Goal: Transaction & Acquisition: Purchase product/service

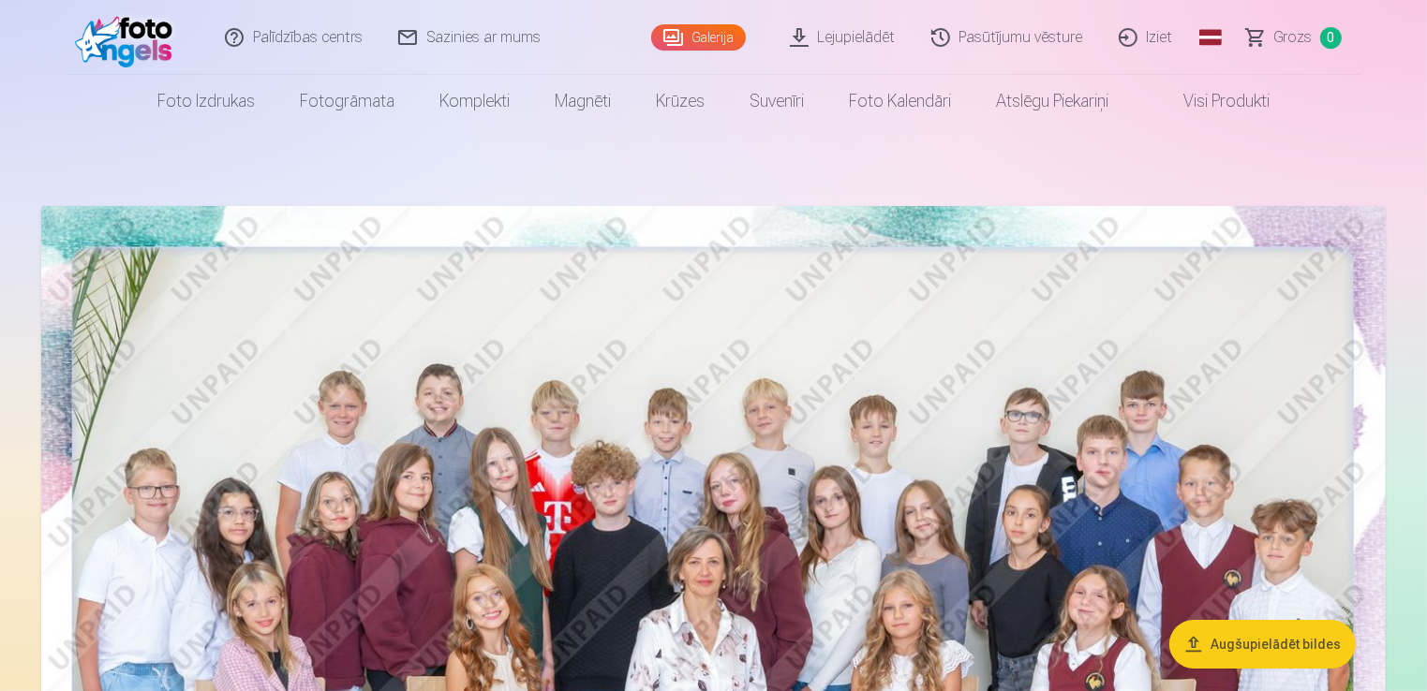
click at [795, 414] on img at bounding box center [713, 654] width 1344 height 897
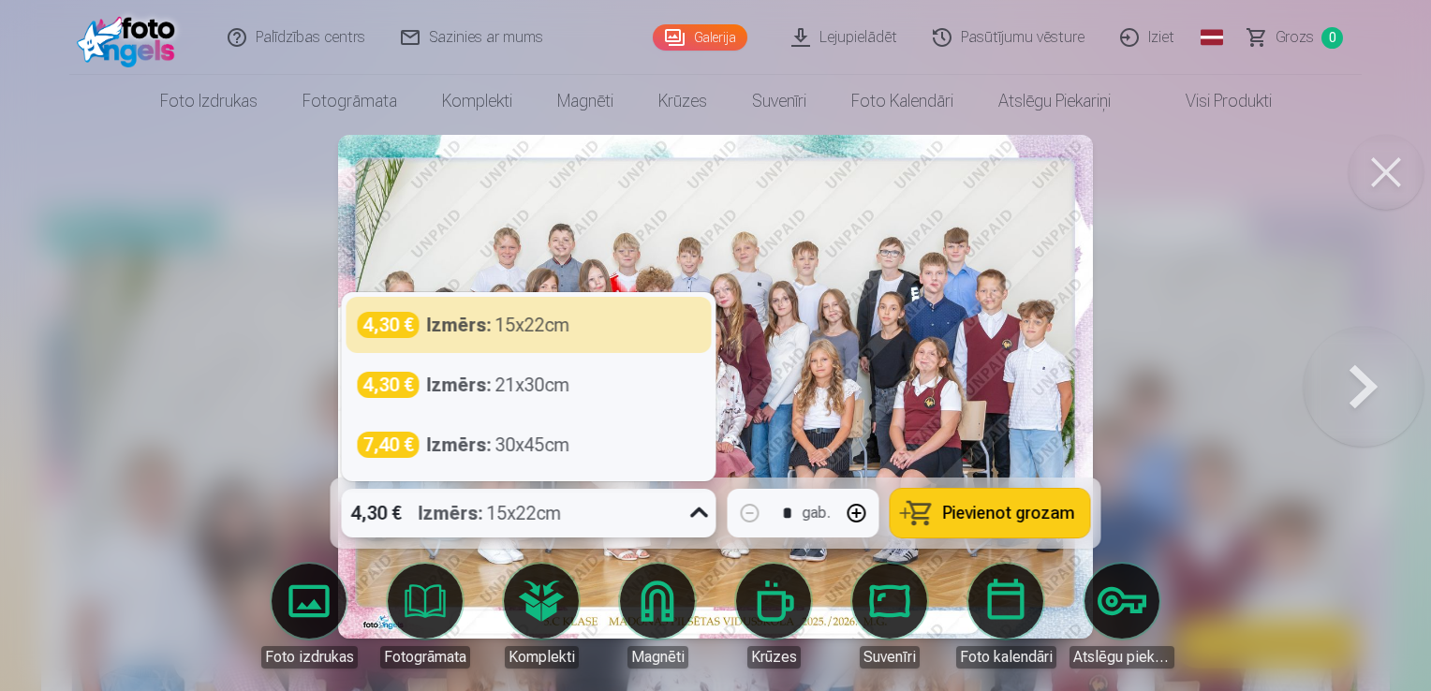
click at [687, 517] on icon at bounding box center [700, 513] width 30 height 30
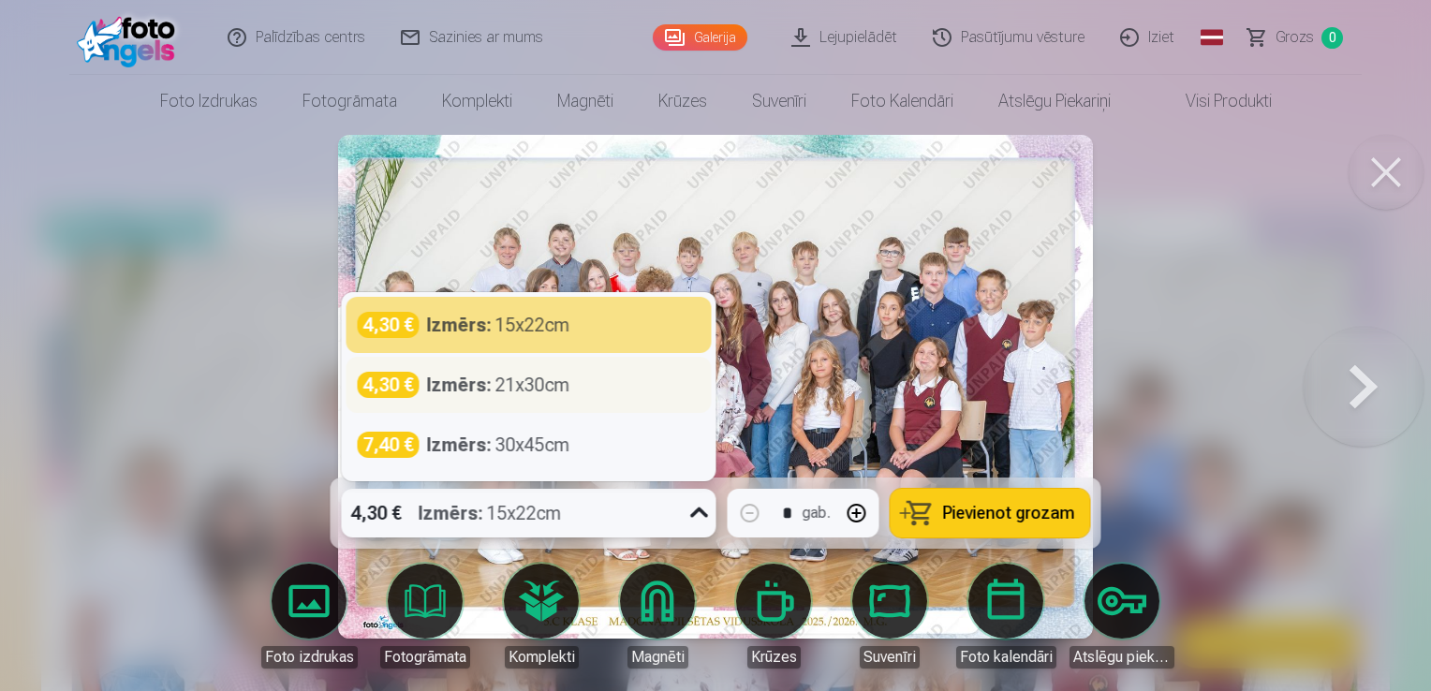
click at [625, 384] on div "4,30 € Izmērs : 21x30cm" at bounding box center [529, 385] width 343 height 26
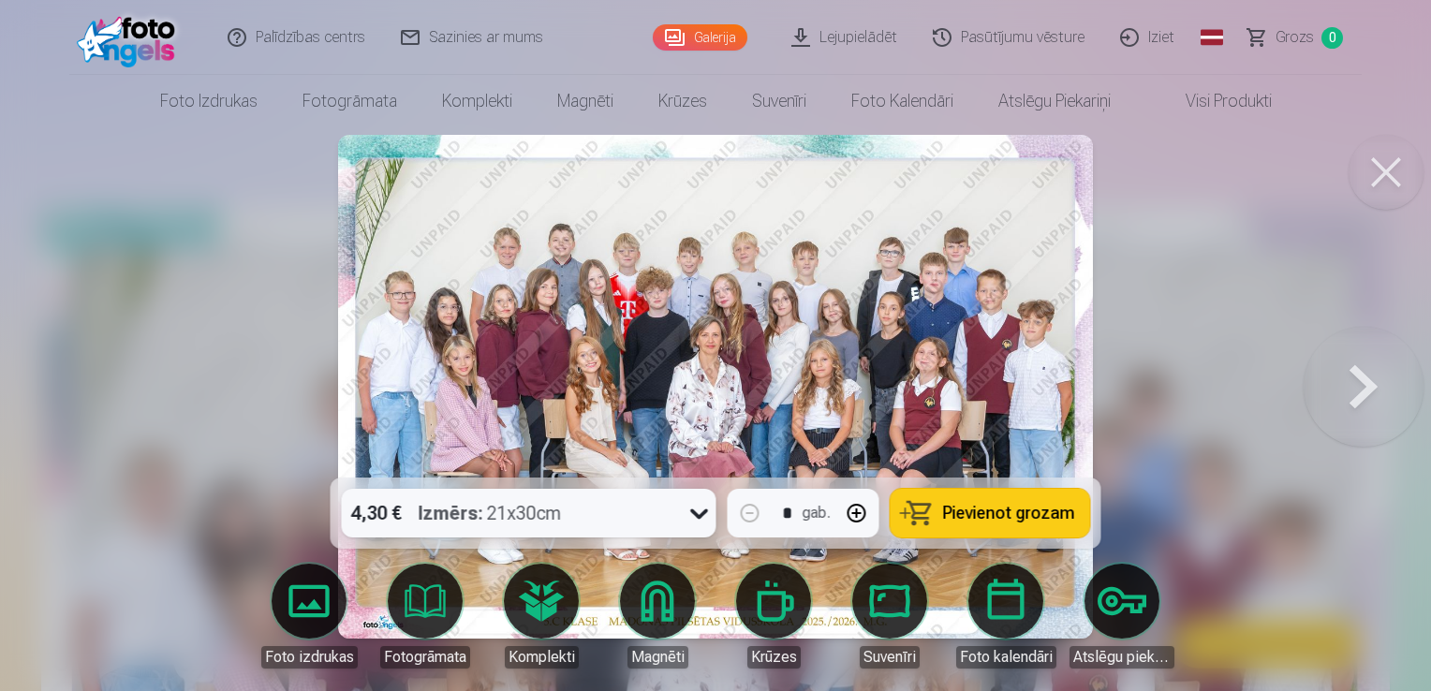
click at [1049, 512] on span "Pievienot grozam" at bounding box center [1009, 513] width 132 height 17
click at [1401, 170] on button at bounding box center [1386, 172] width 75 height 75
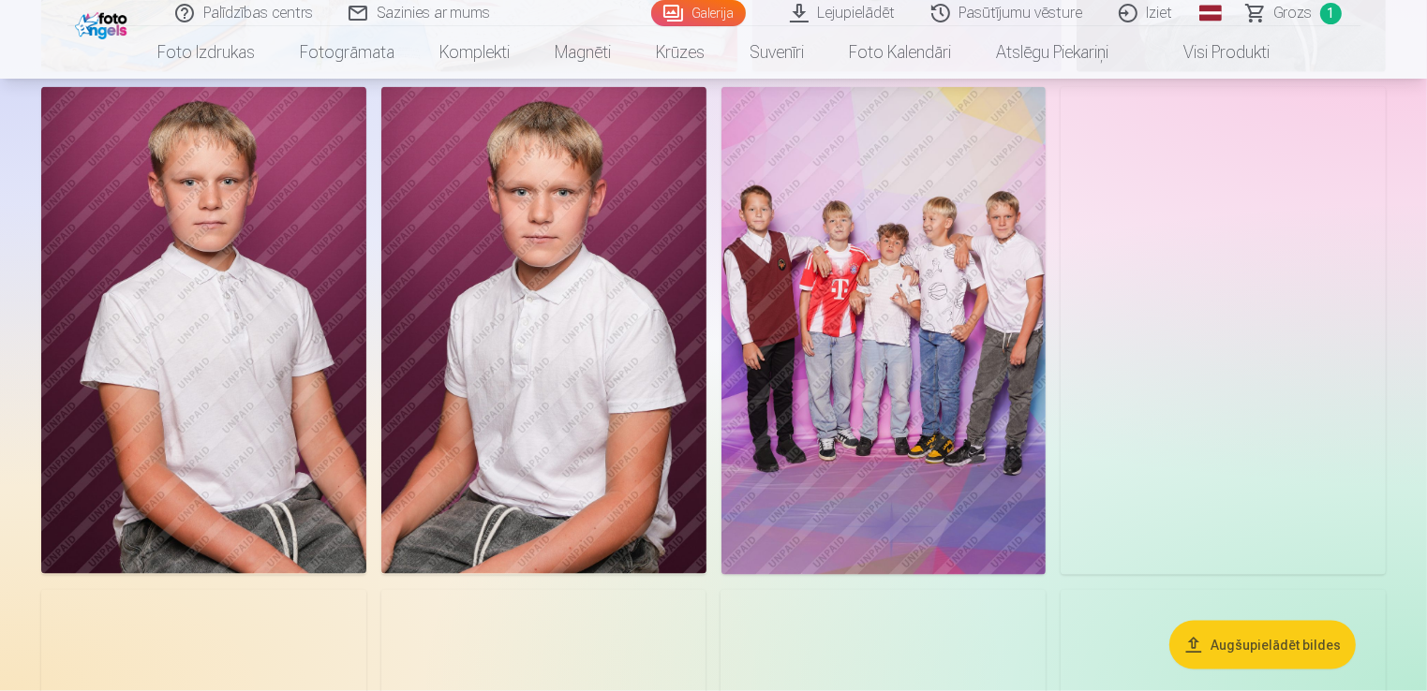
scroll to position [2393, 0]
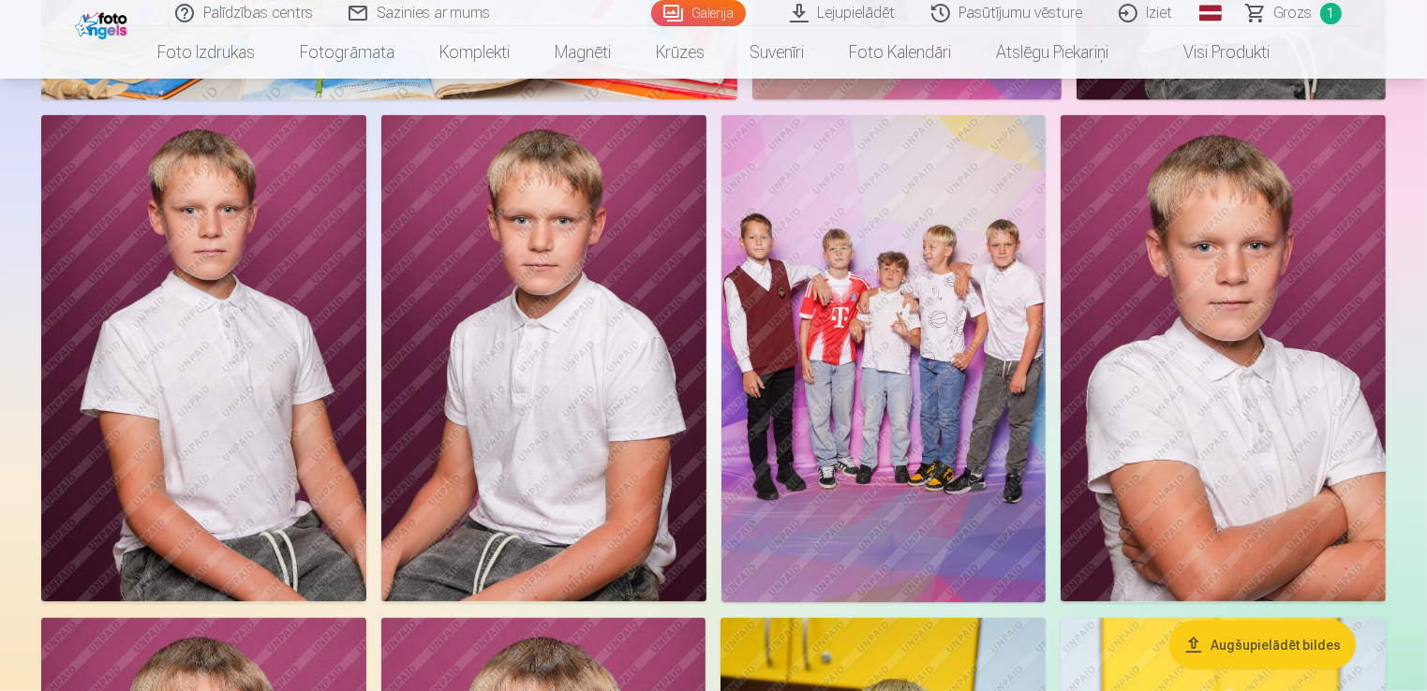
click at [1327, 428] on img at bounding box center [1222, 358] width 325 height 487
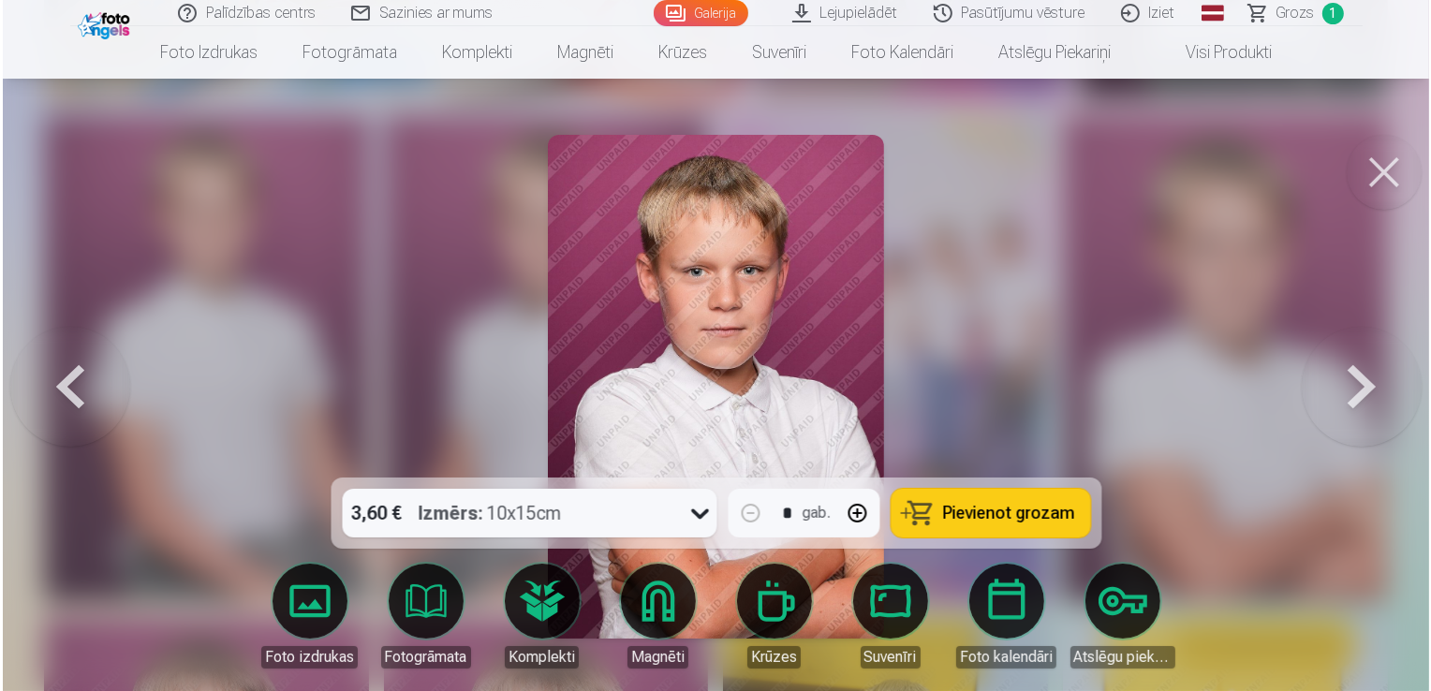
scroll to position [2398, 0]
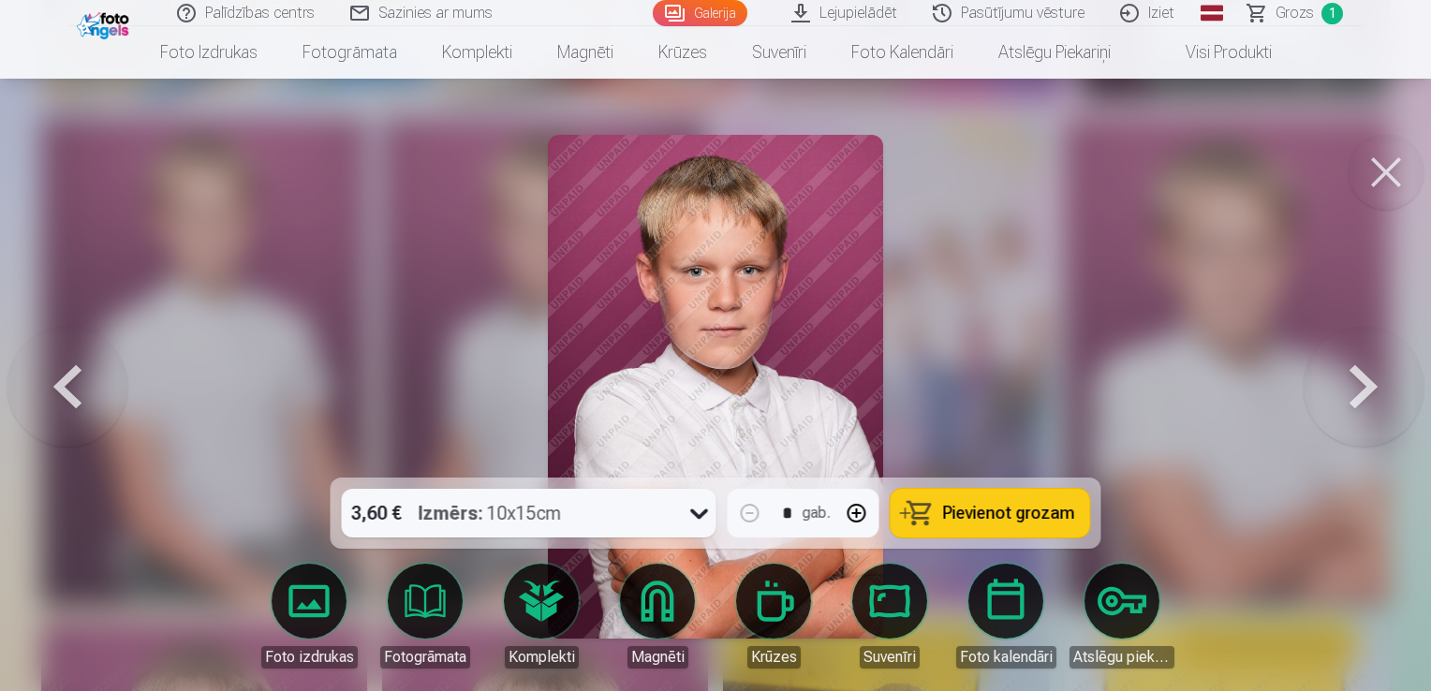
click at [1208, 407] on div at bounding box center [715, 345] width 1431 height 691
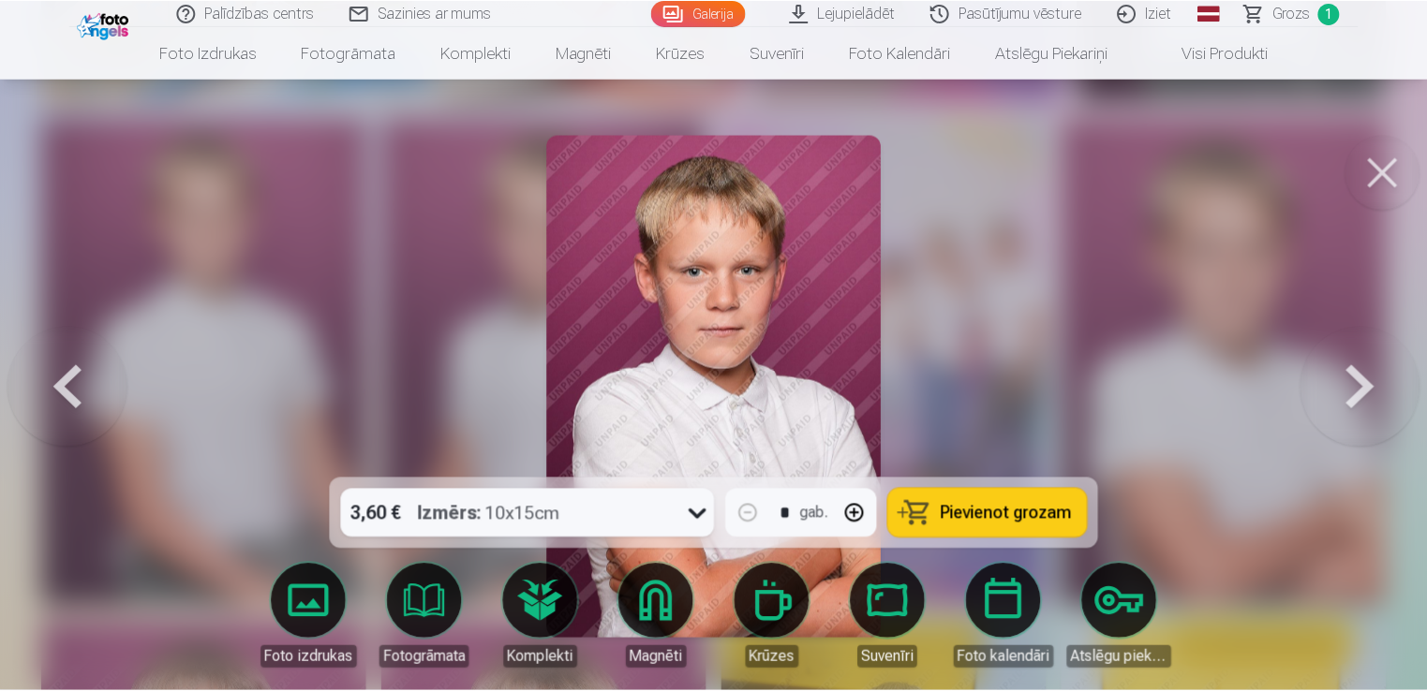
scroll to position [2393, 0]
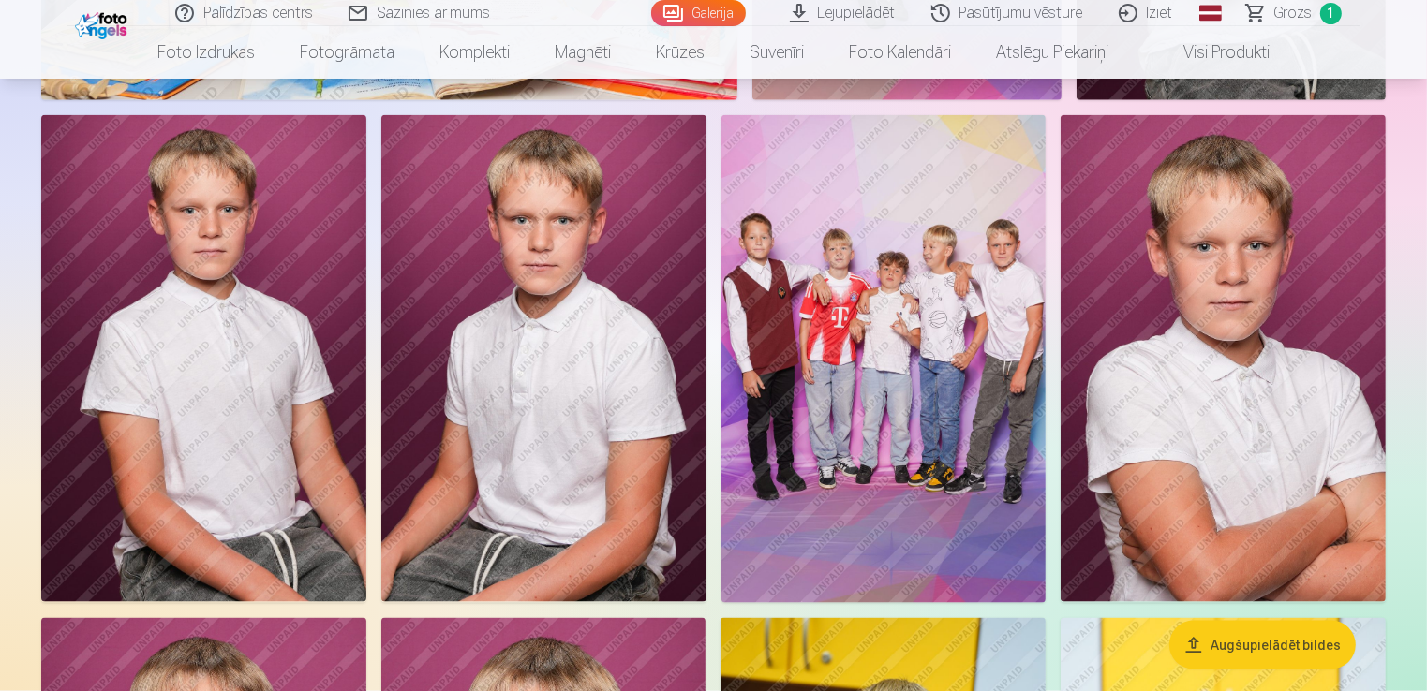
click at [1177, 326] on img at bounding box center [1222, 358] width 325 height 487
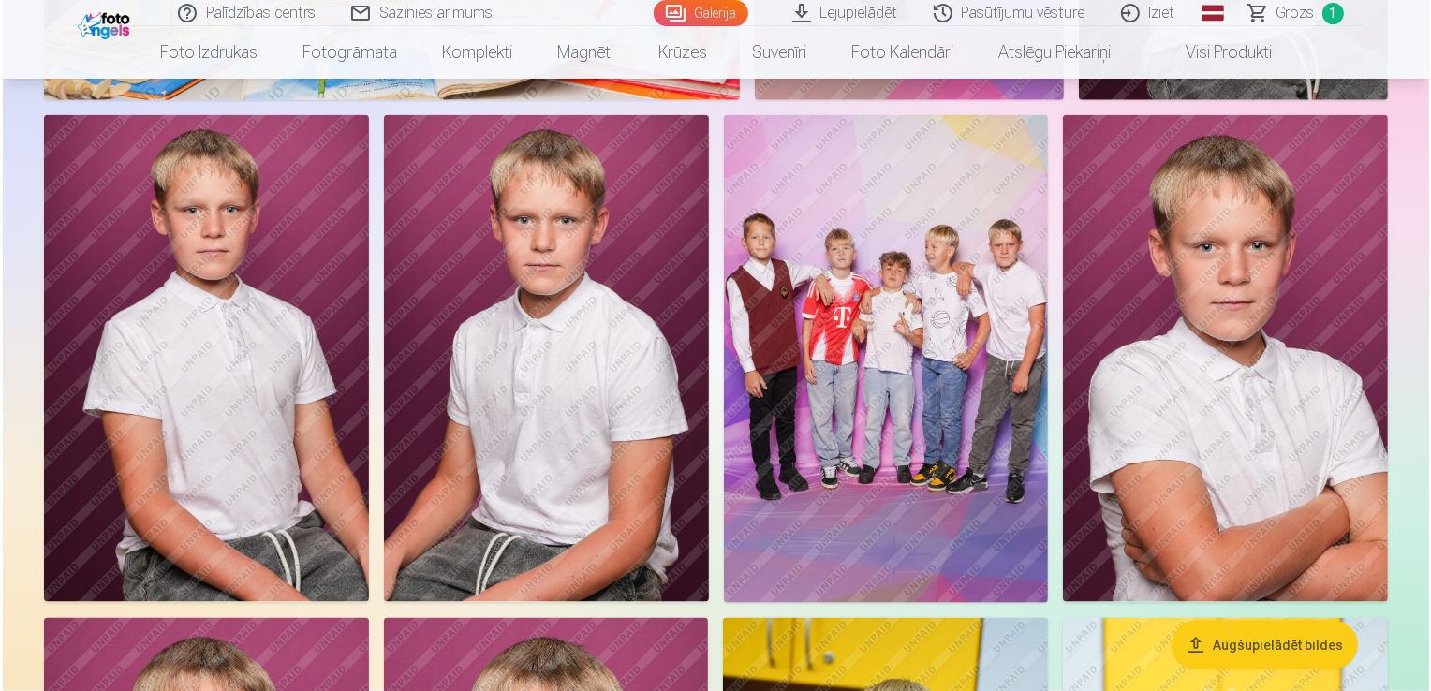
scroll to position [2398, 0]
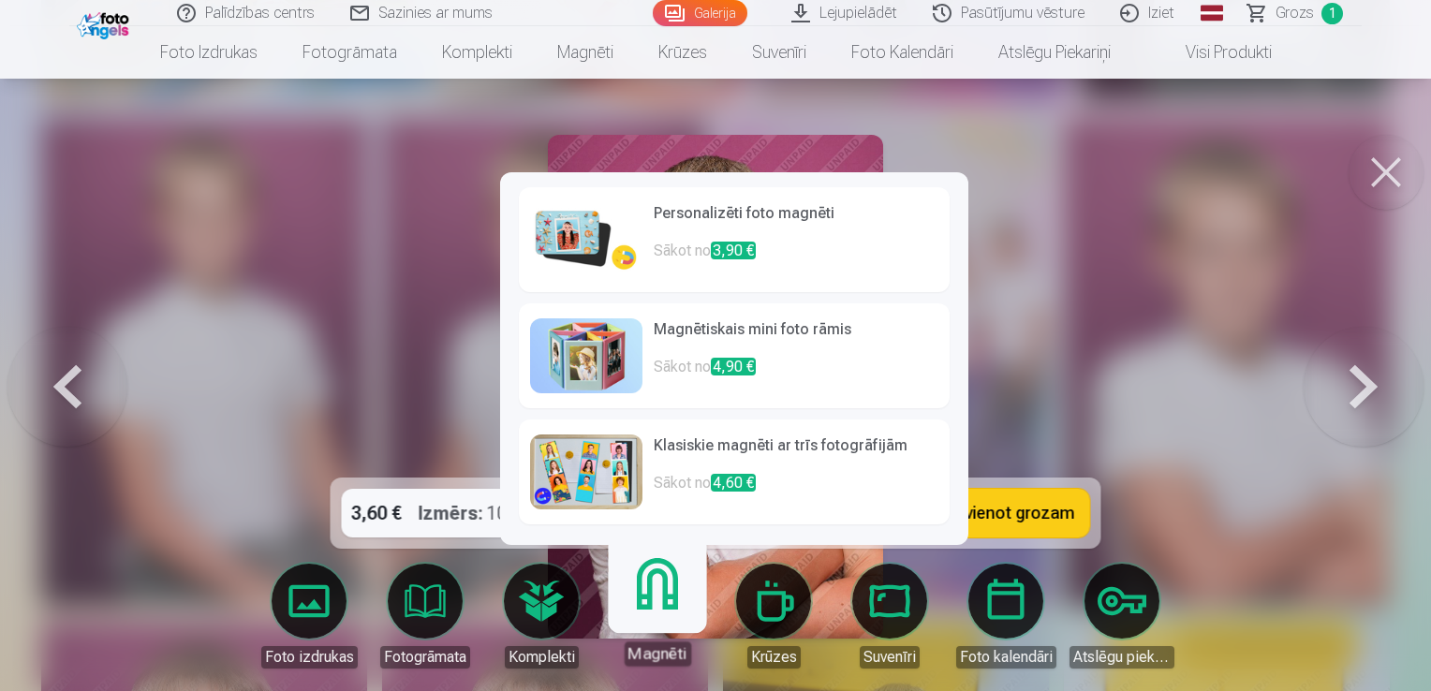
click at [732, 251] on span "3,90 €" at bounding box center [733, 251] width 45 height 18
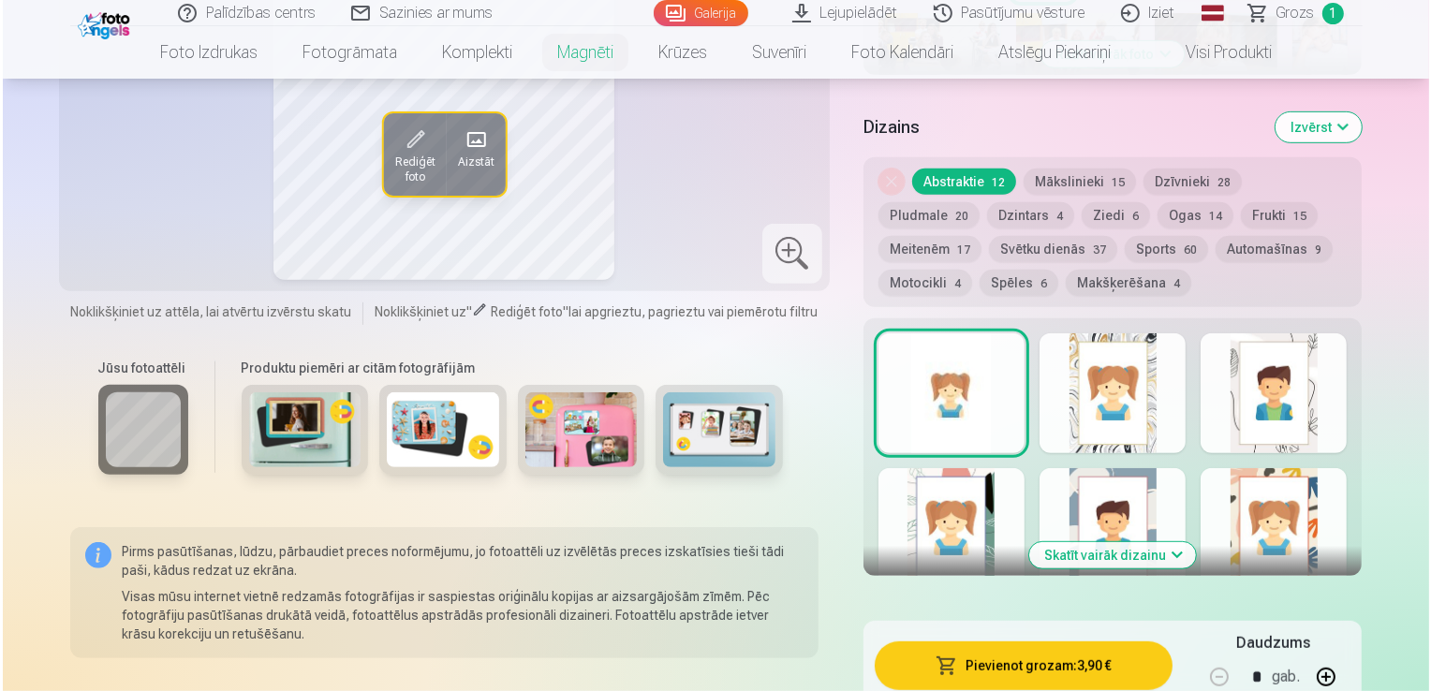
scroll to position [914, 0]
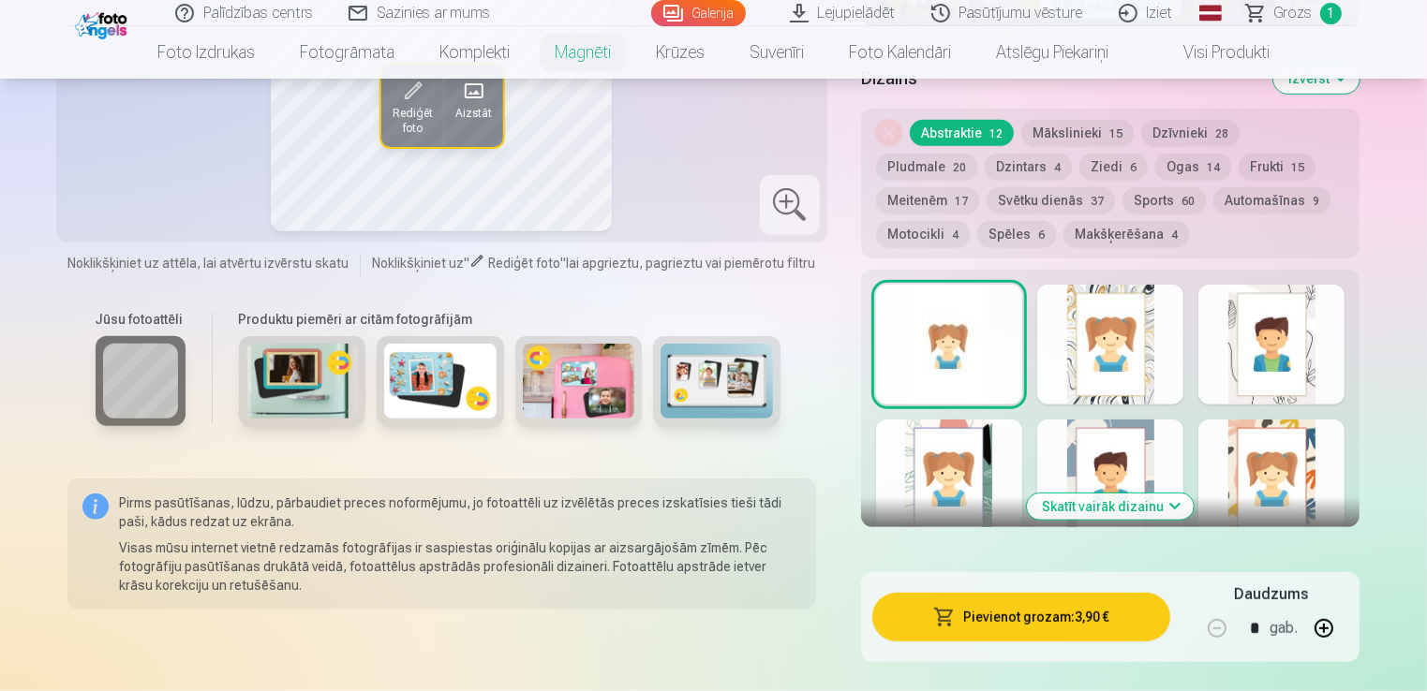
click at [1035, 627] on button "Pievienot grozam : 3,90 €" at bounding box center [1021, 617] width 299 height 49
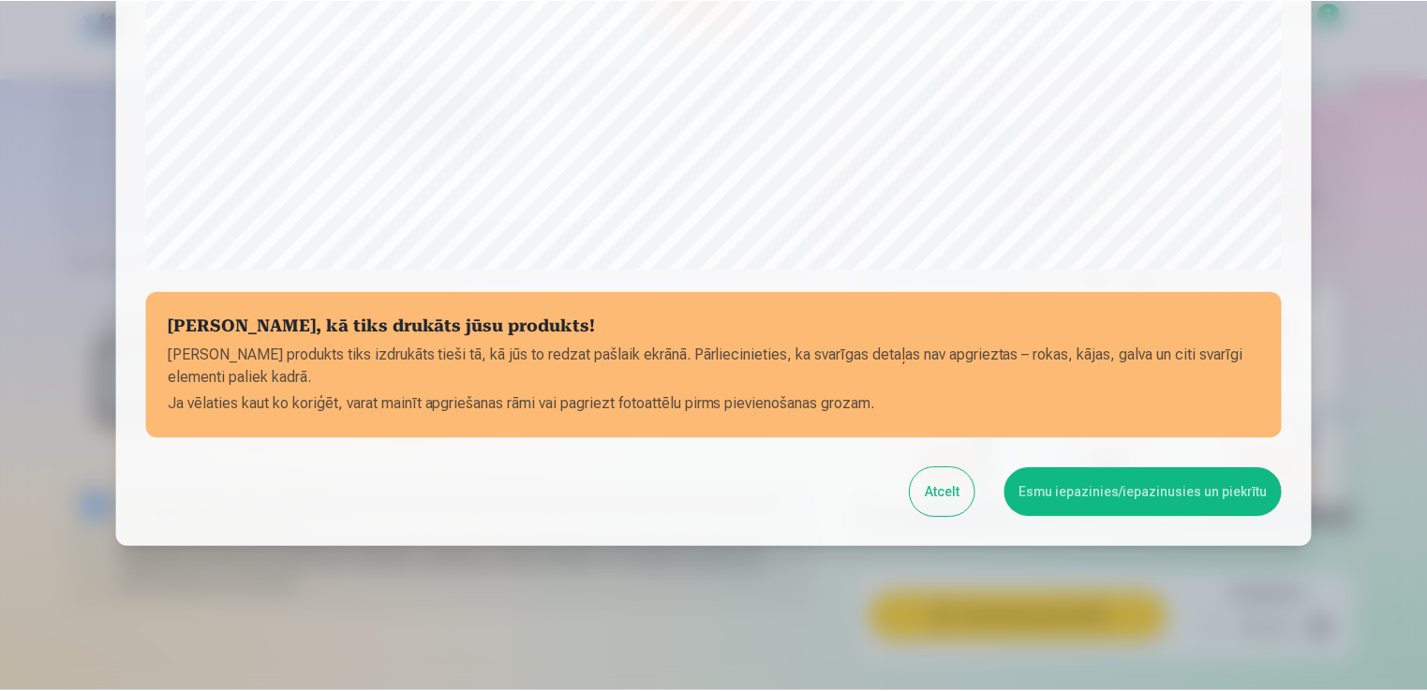
scroll to position [657, 0]
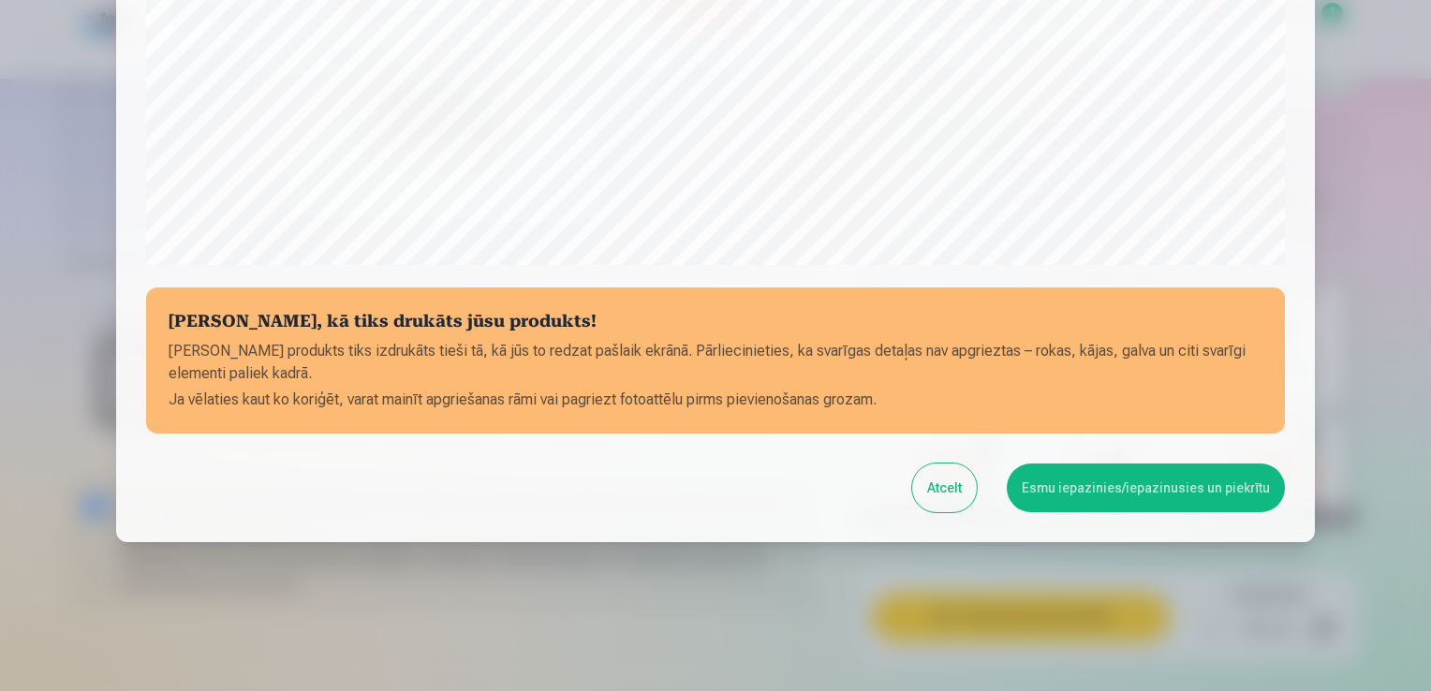
click at [1107, 479] on button "Esmu iepazinies/iepazinusies un piekrītu" at bounding box center [1146, 488] width 278 height 49
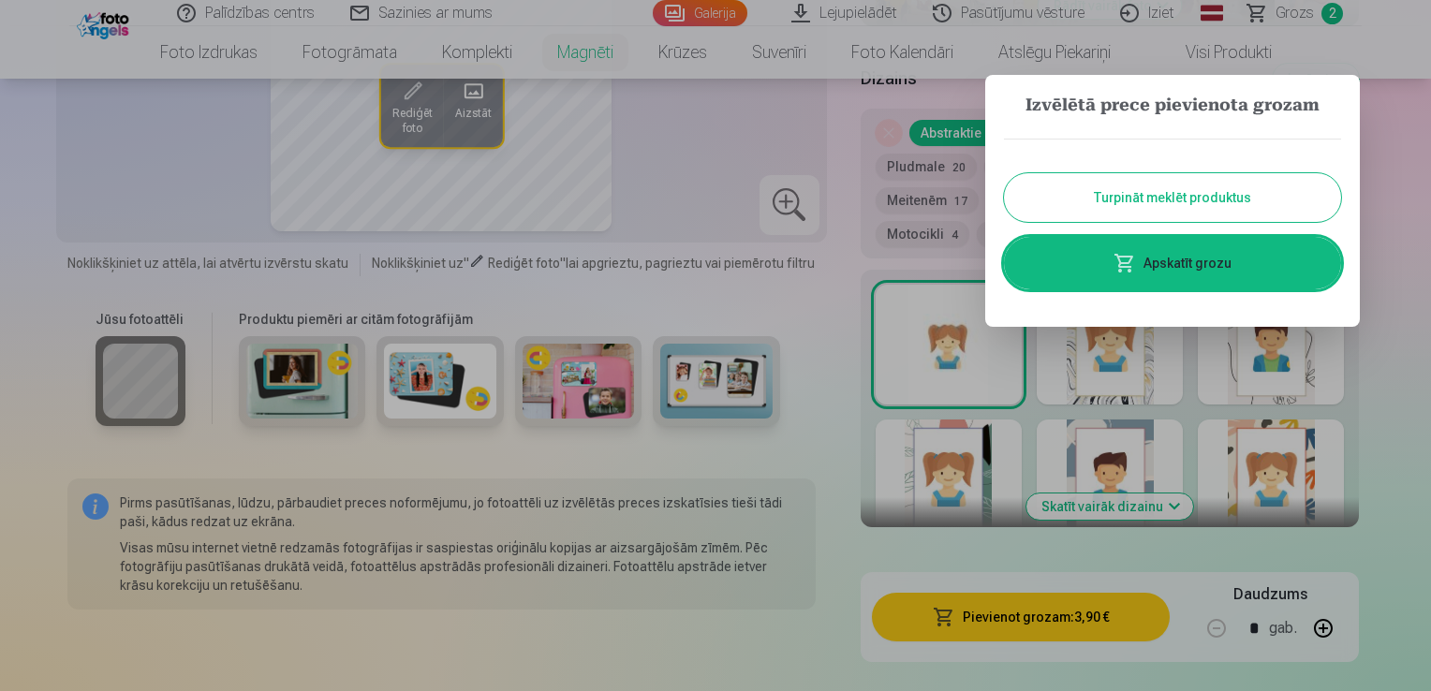
click at [1268, 185] on button "Turpināt meklēt produktus" at bounding box center [1172, 197] width 337 height 49
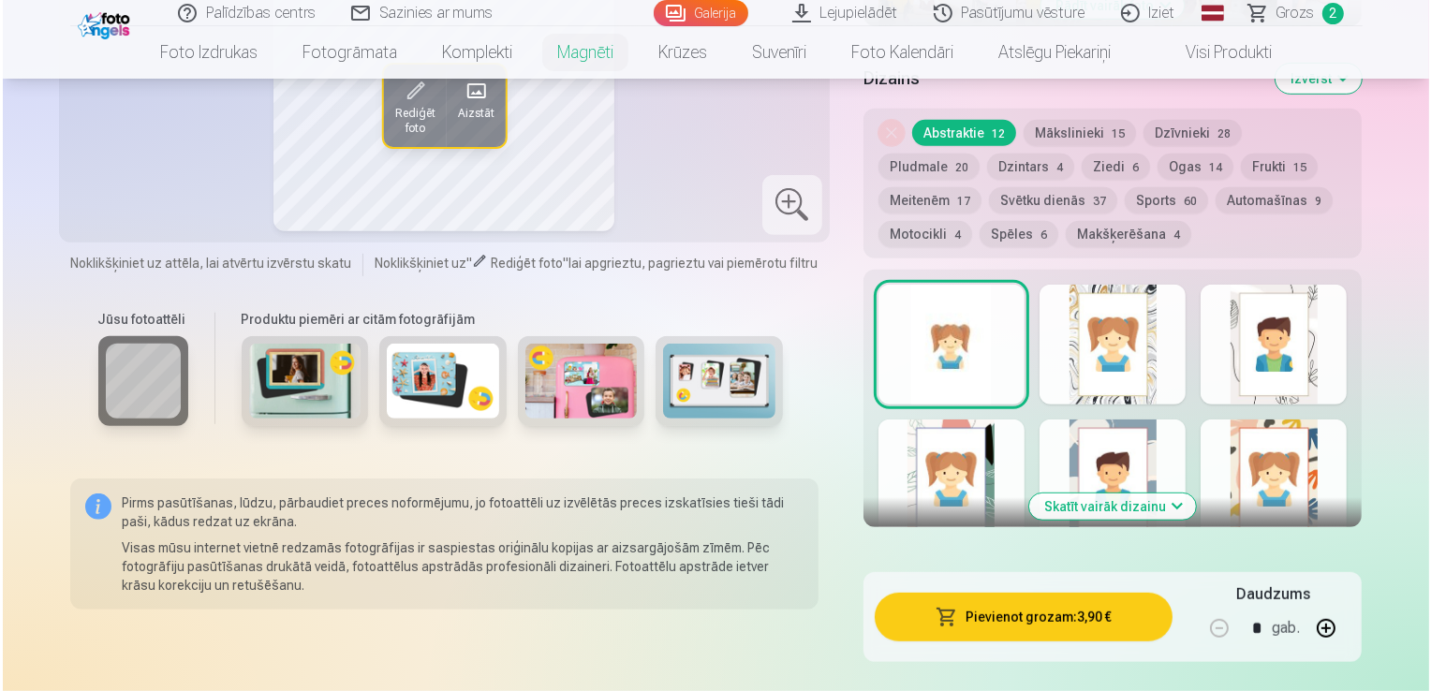
scroll to position [2398, 0]
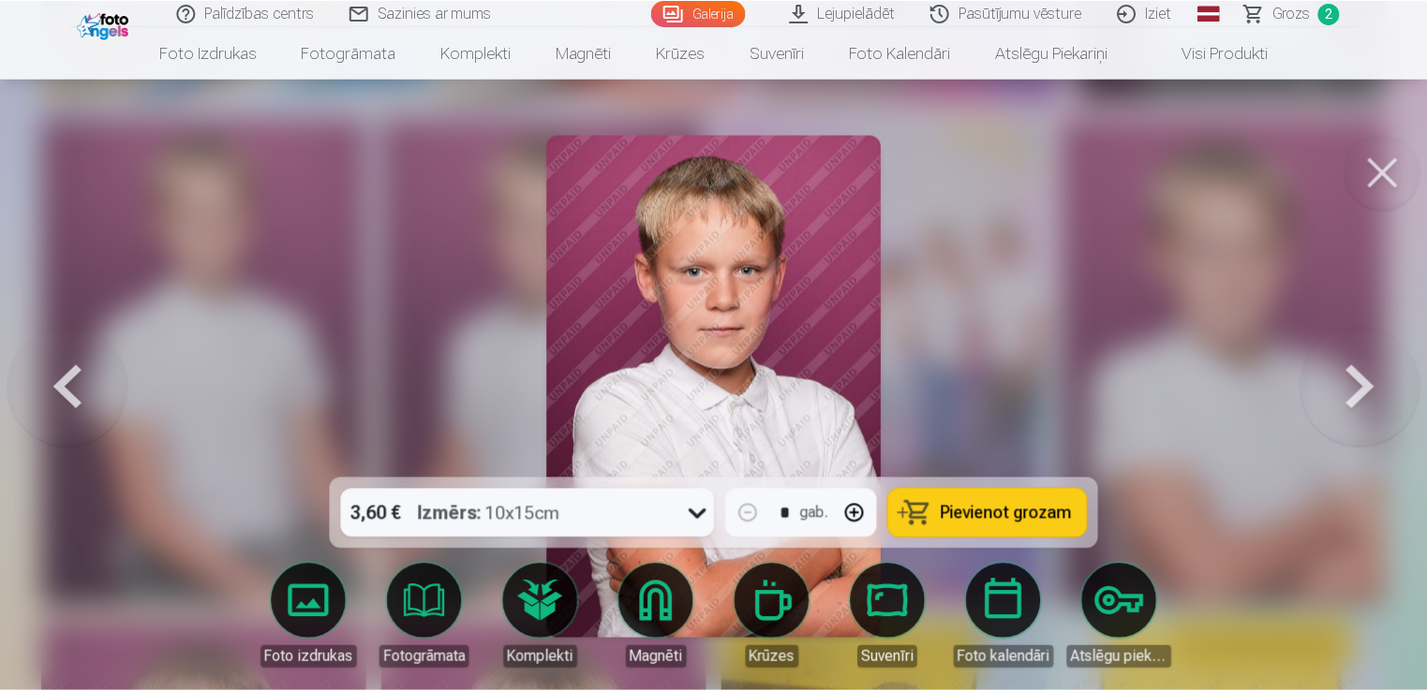
scroll to position [2393, 0]
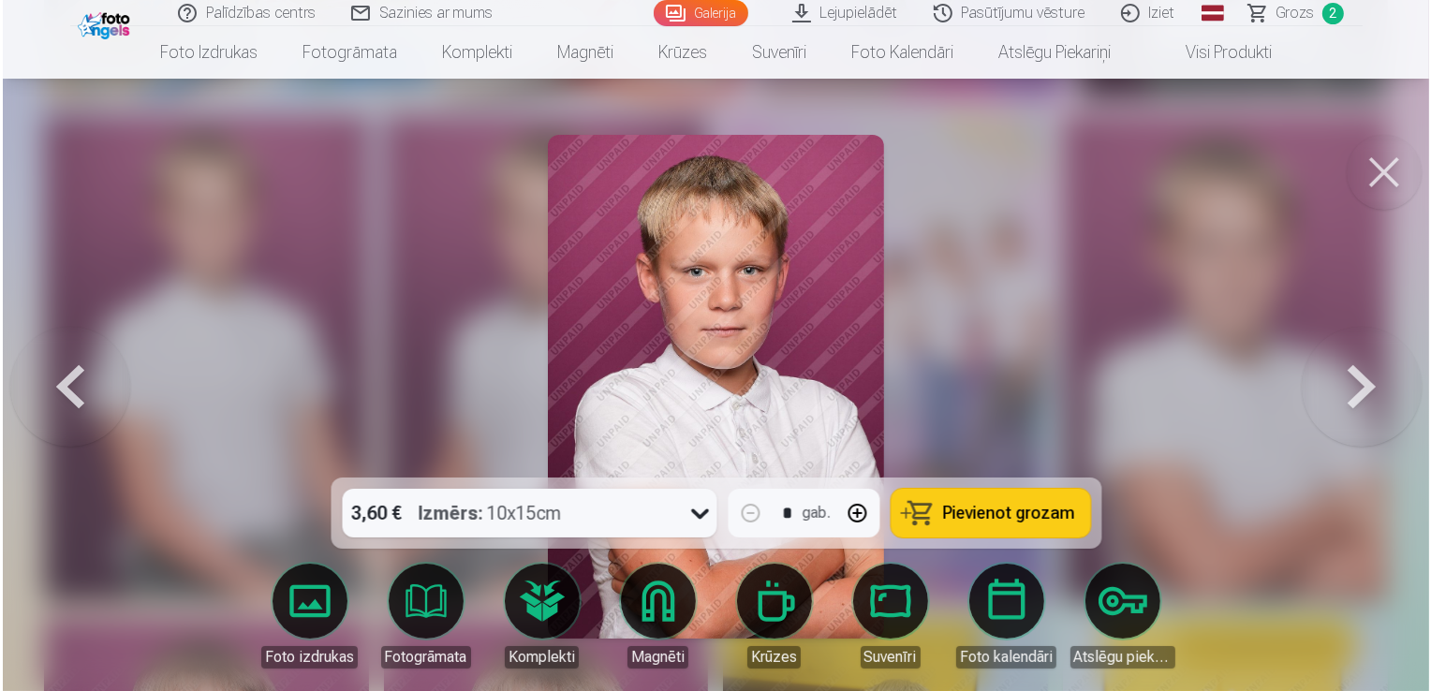
scroll to position [2398, 0]
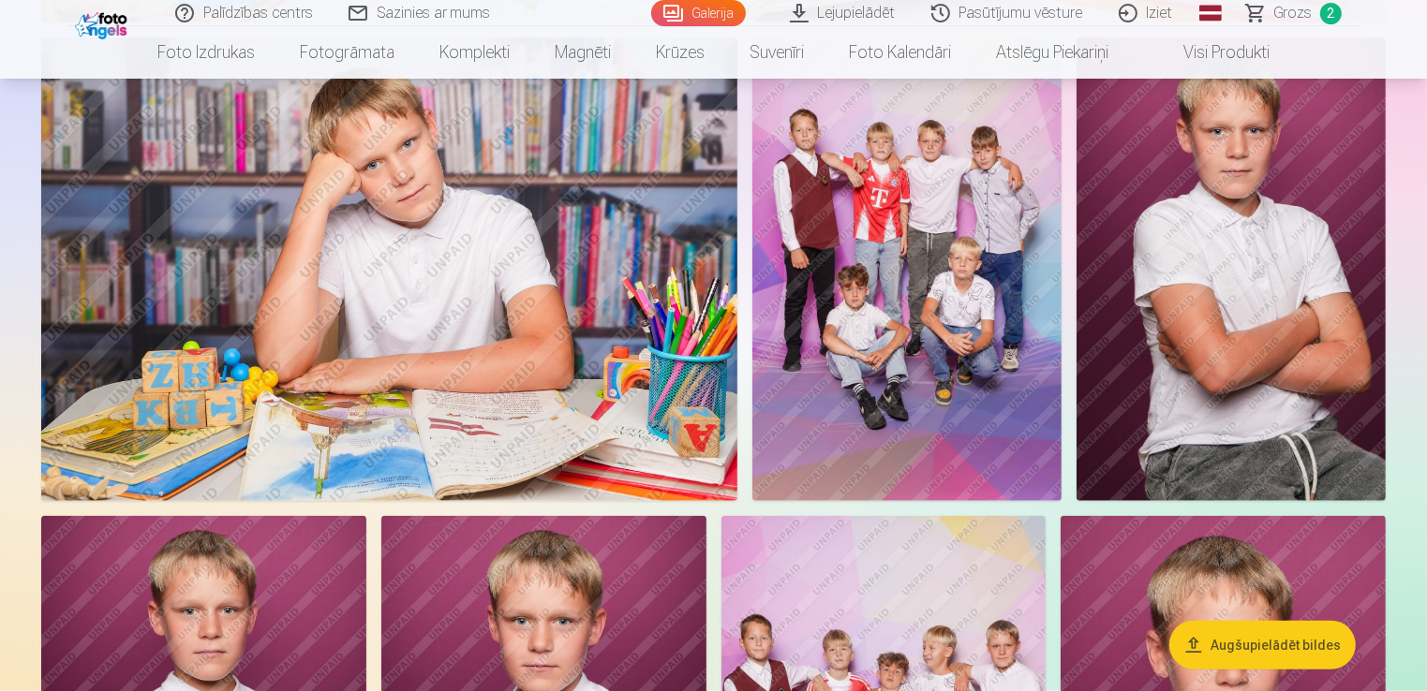
scroll to position [1954, 0]
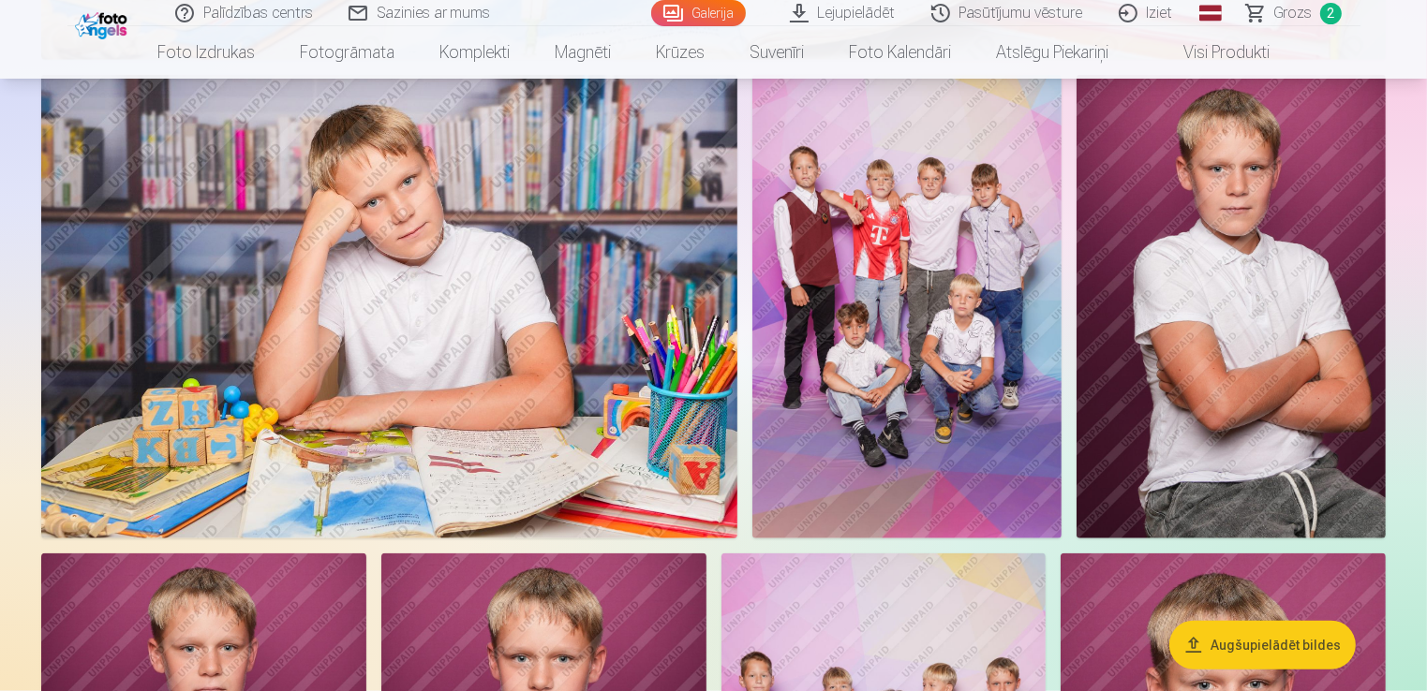
click at [887, 329] on img at bounding box center [906, 307] width 309 height 464
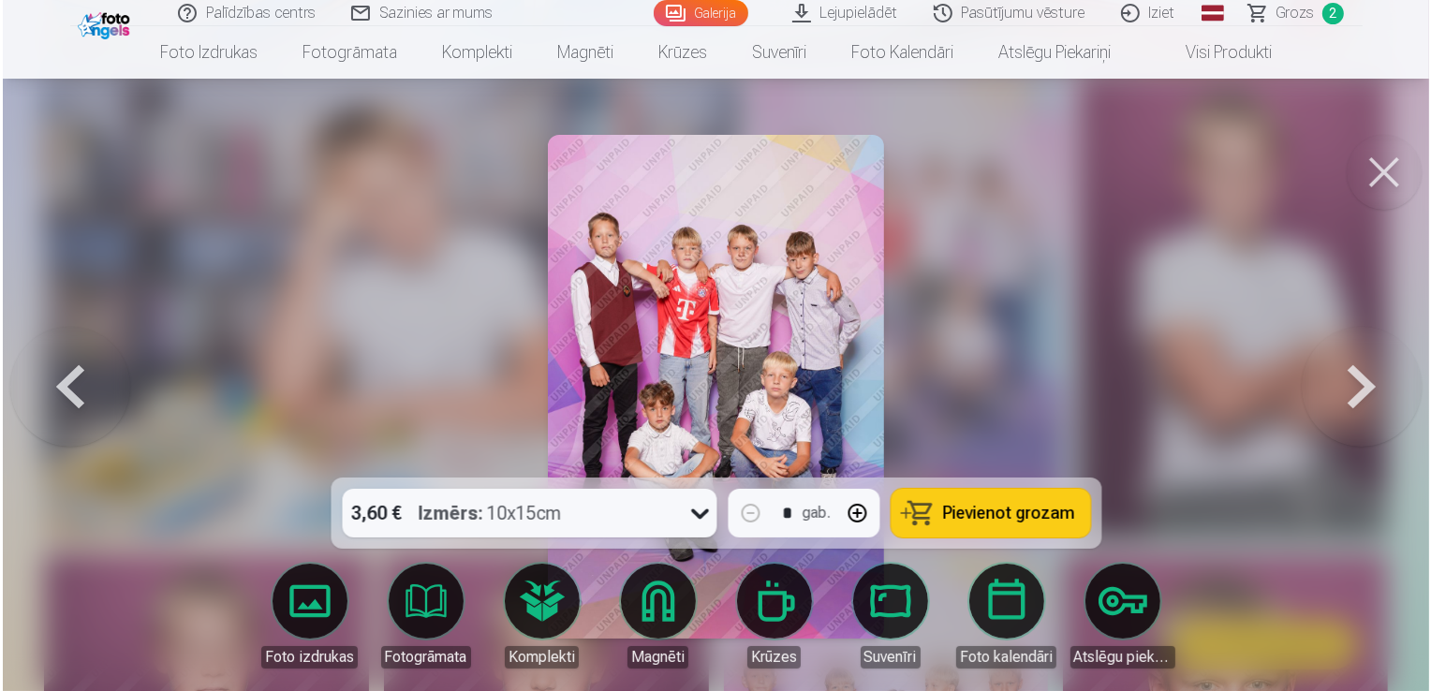
scroll to position [1957, 0]
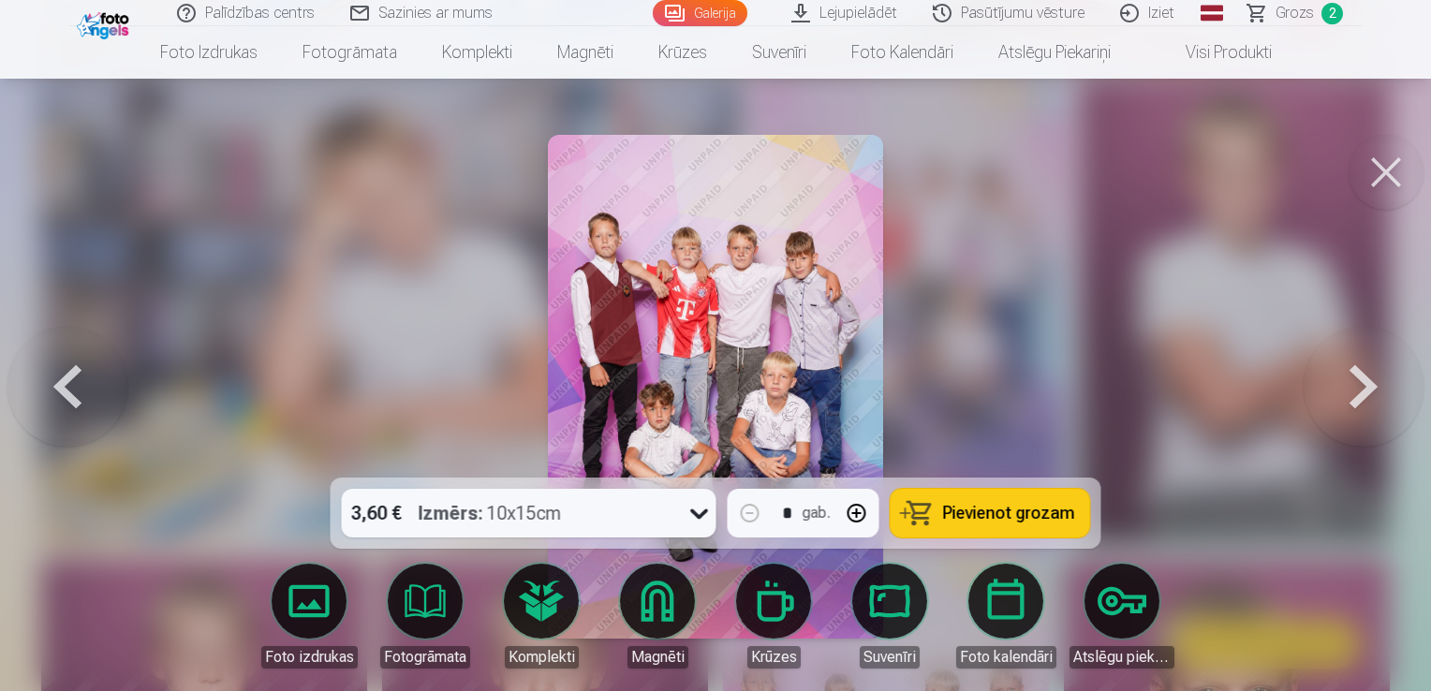
click at [948, 513] on span "Pievienot grozam" at bounding box center [1009, 513] width 132 height 17
click at [1284, 8] on span "Grozs" at bounding box center [1295, 13] width 38 height 22
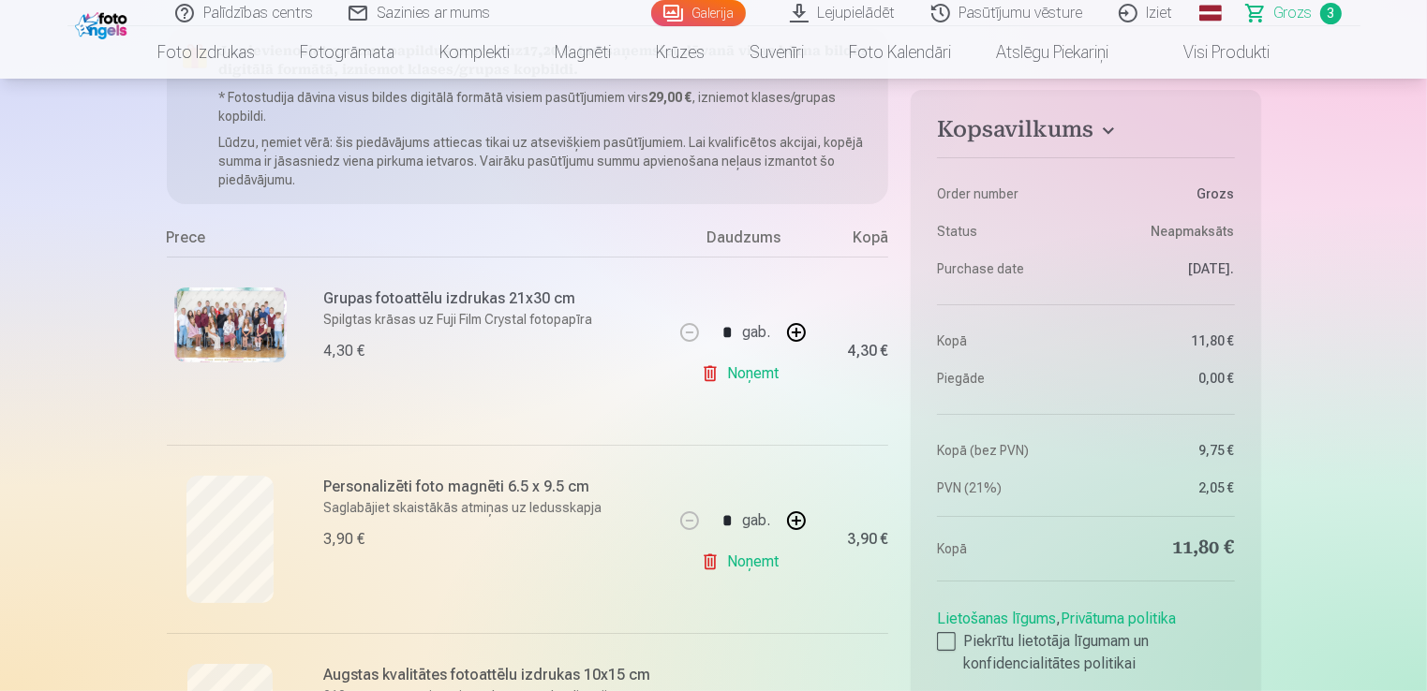
scroll to position [210, 0]
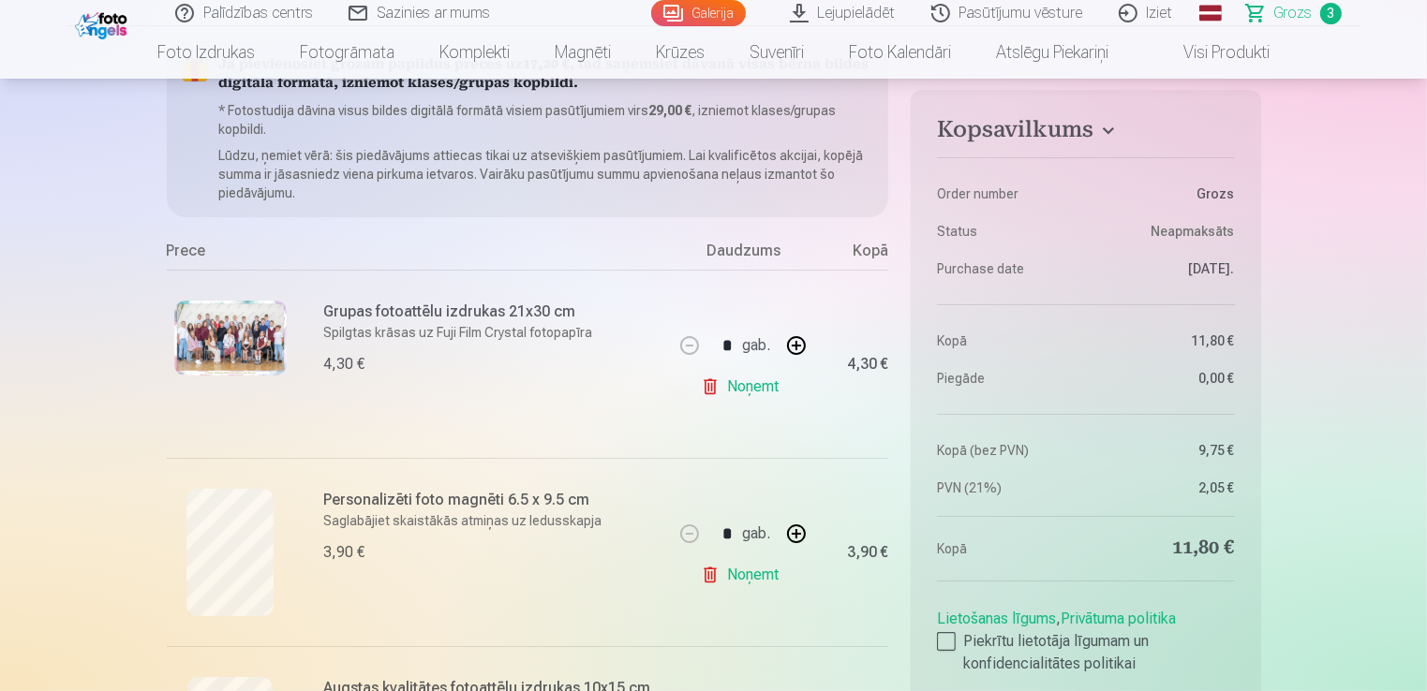
click at [802, 534] on button "button" at bounding box center [796, 534] width 45 height 45
type input "*"
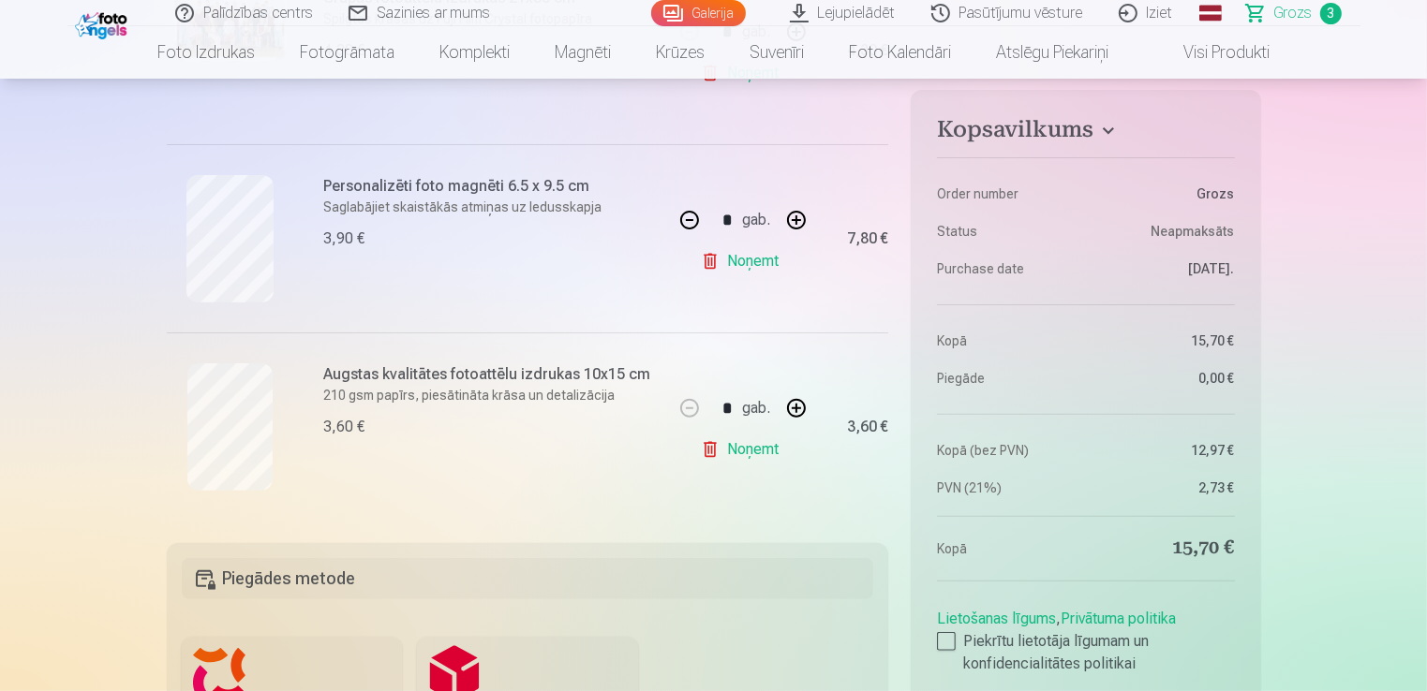
scroll to position [523, 0]
click at [952, 637] on div at bounding box center [946, 641] width 19 height 19
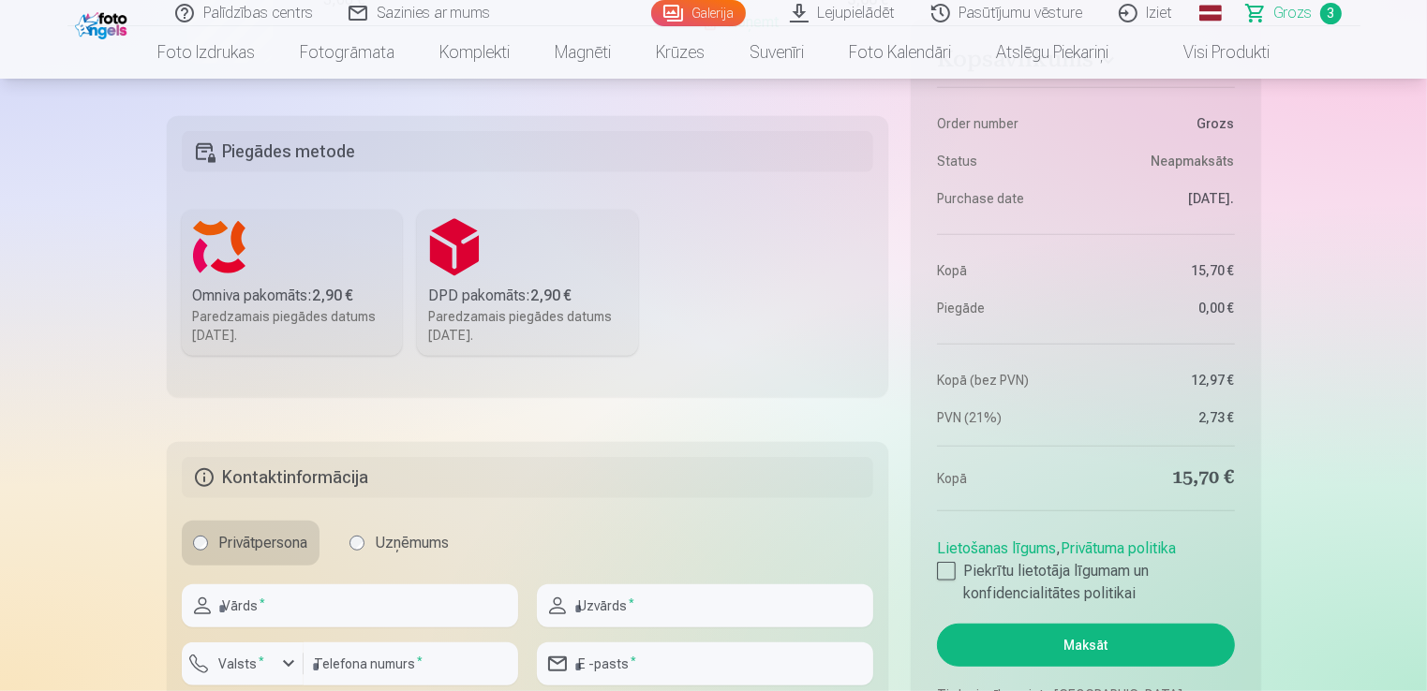
scroll to position [950, 0]
click at [210, 290] on div "Omniva pakomāts : 2,90 €" at bounding box center [292, 297] width 199 height 22
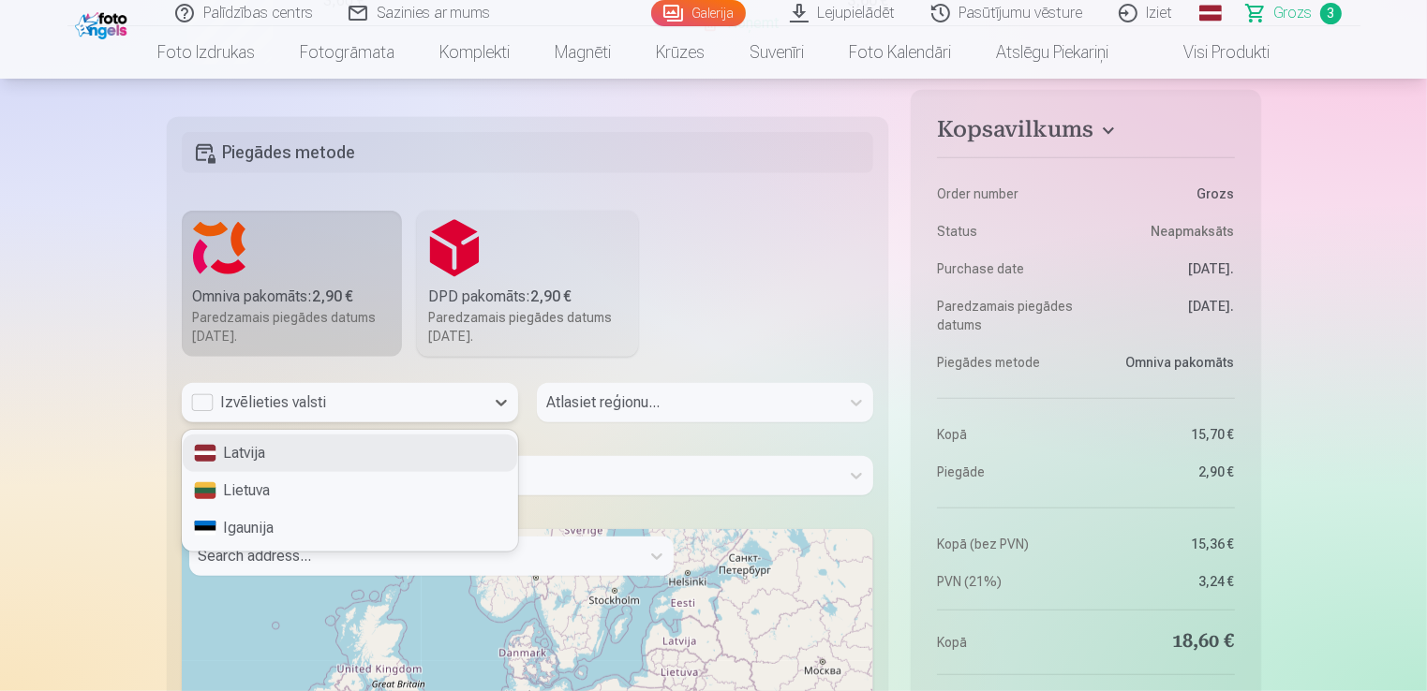
click at [458, 399] on div "Izvēlieties valsti" at bounding box center [333, 403] width 284 height 22
click at [378, 457] on div "Latvija" at bounding box center [350, 453] width 334 height 37
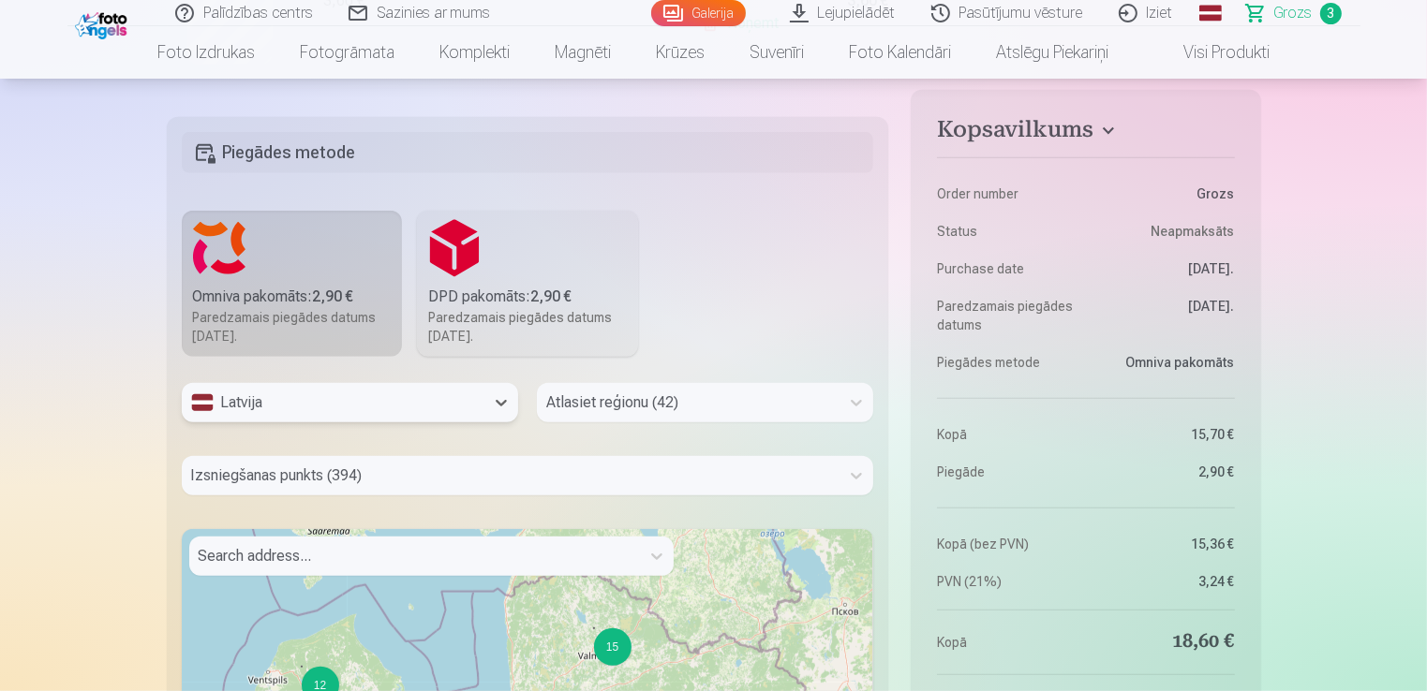
scroll to position [1293, 0]
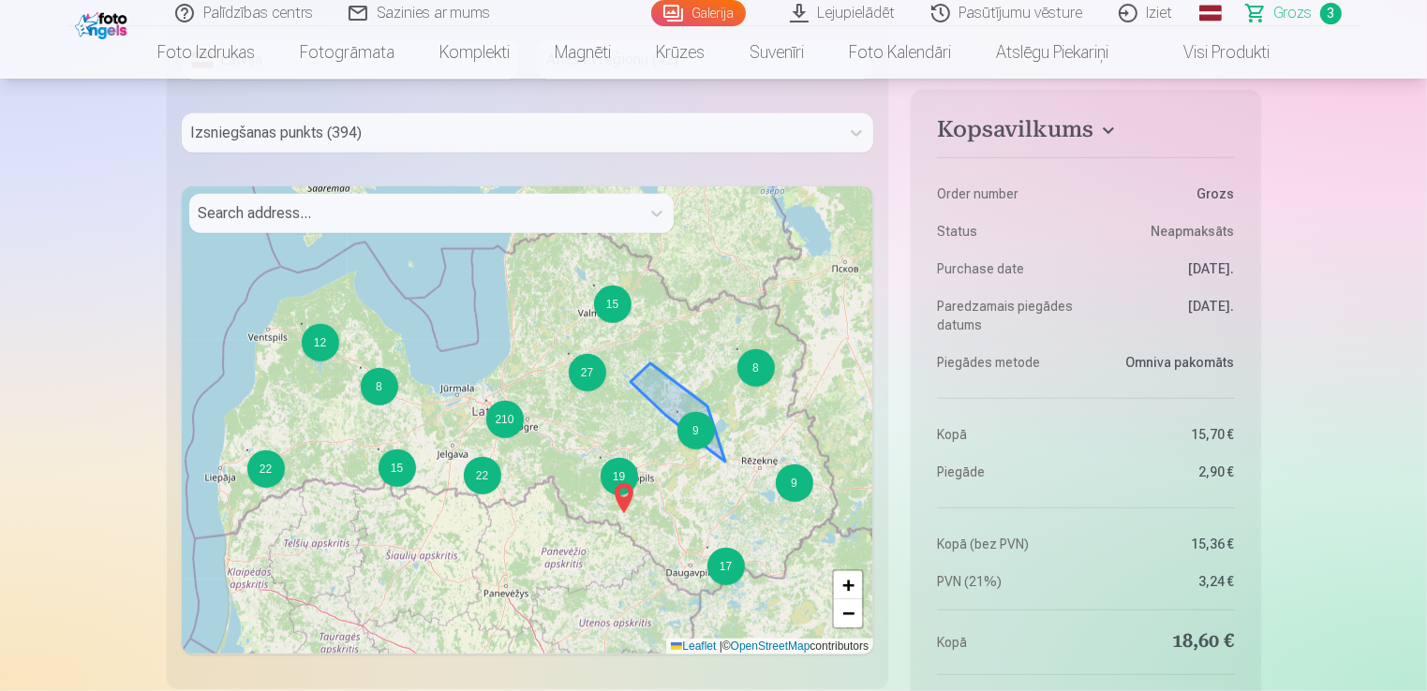
click at [693, 438] on div "9" at bounding box center [695, 430] width 37 height 37
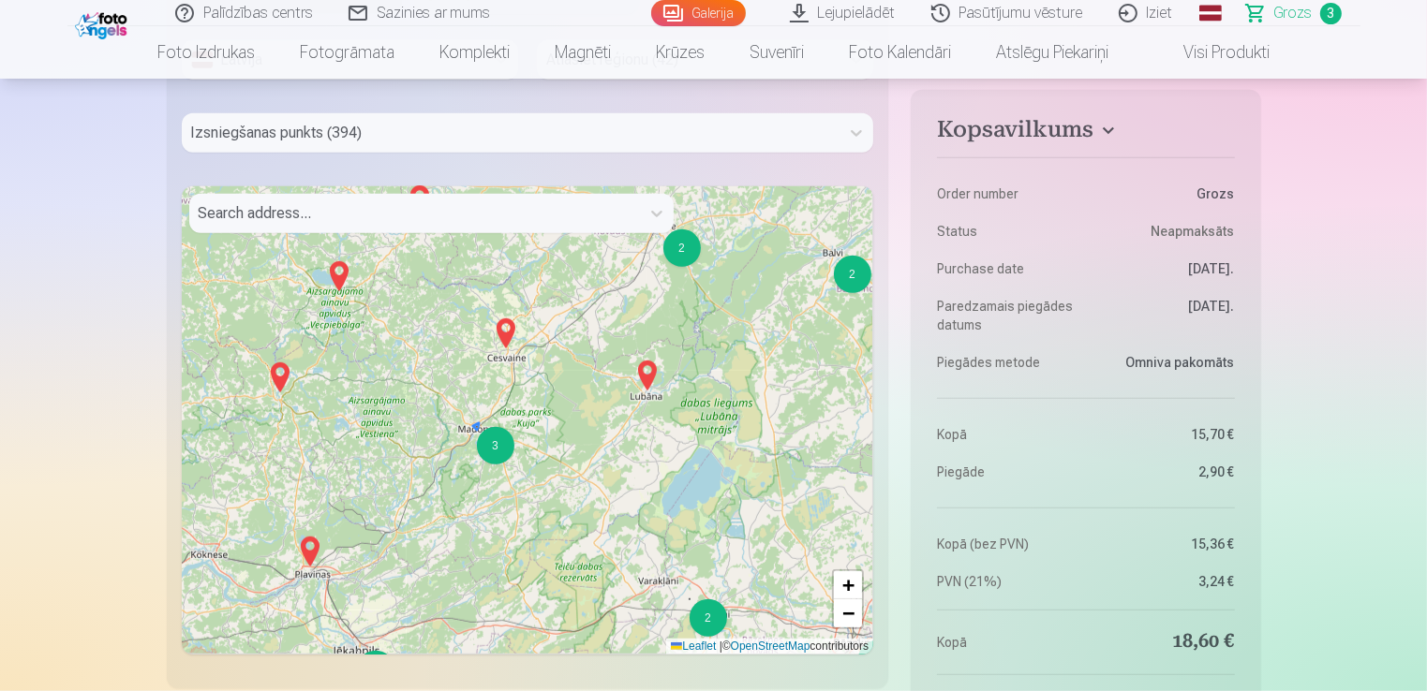
click at [492, 448] on div "3" at bounding box center [495, 445] width 37 height 37
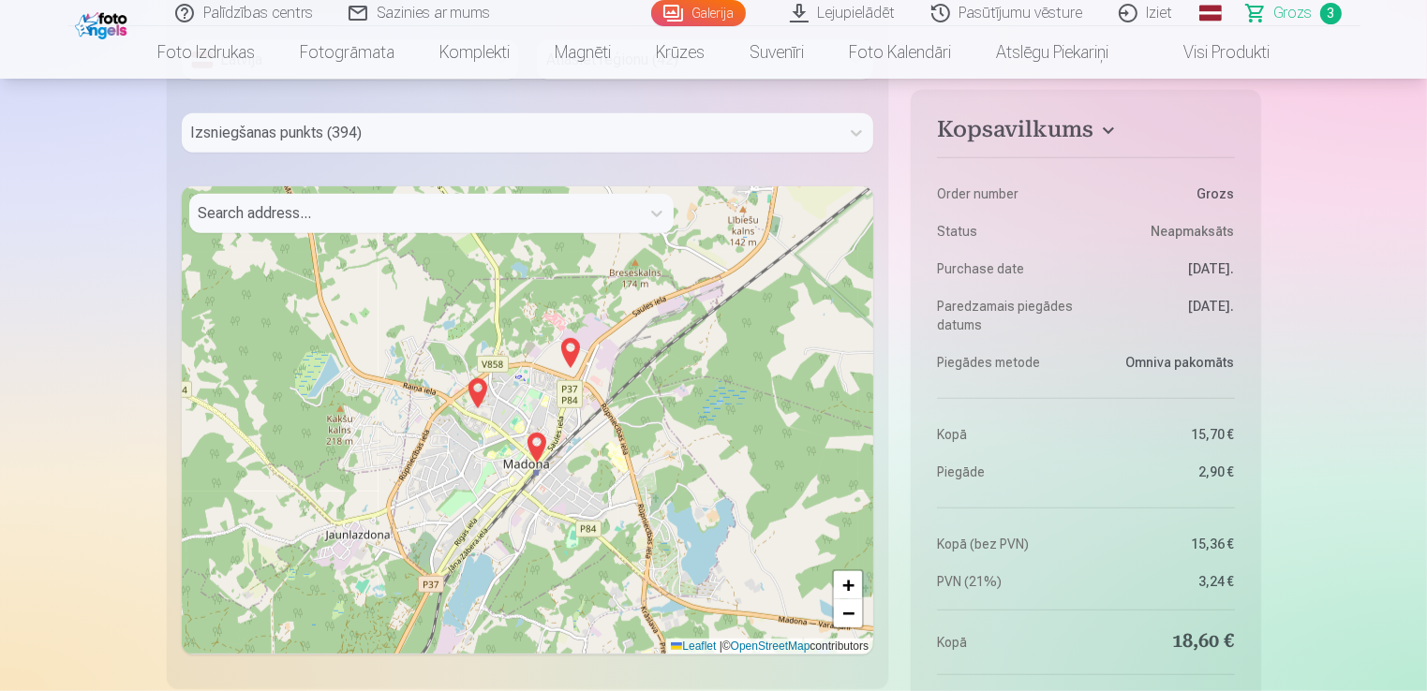
click at [570, 349] on img at bounding box center [571, 353] width 30 height 45
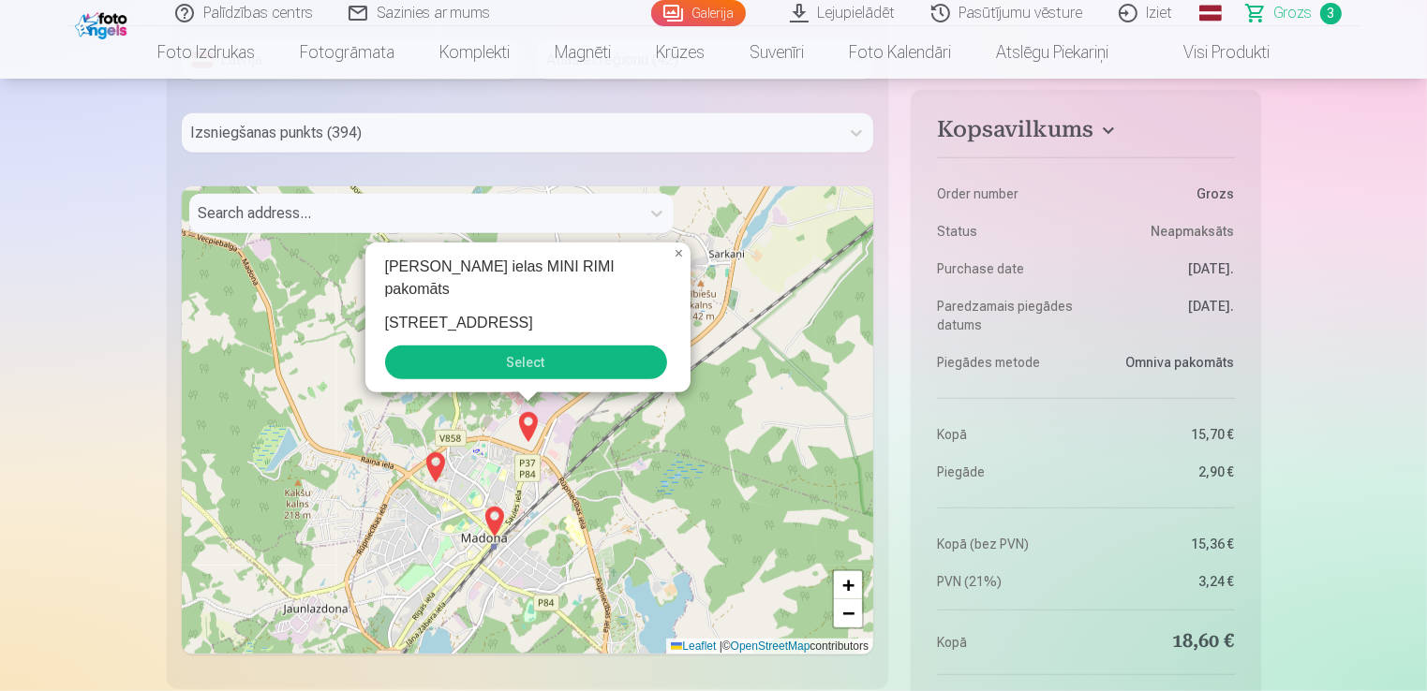
click at [572, 360] on button "Select" at bounding box center [526, 363] width 282 height 34
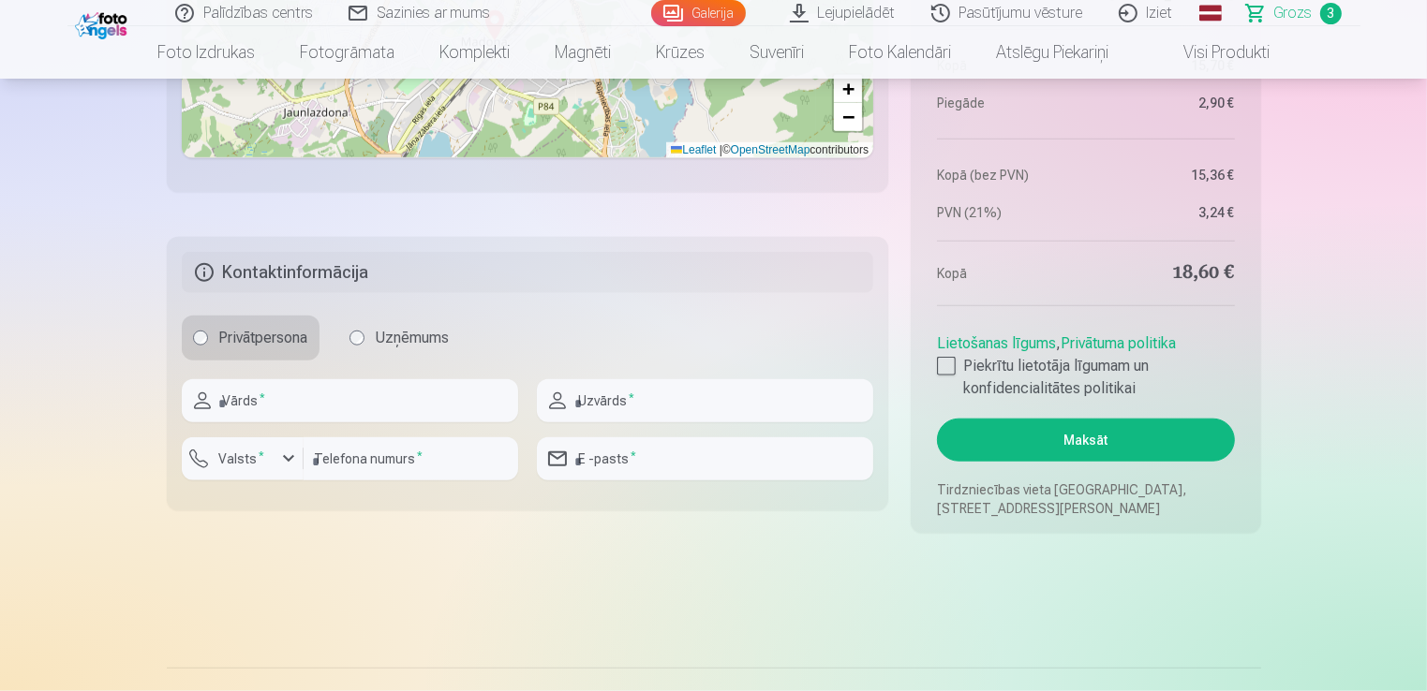
scroll to position [1790, 0]
click at [330, 392] on input "text" at bounding box center [350, 399] width 336 height 43
type input "*****"
type input "********"
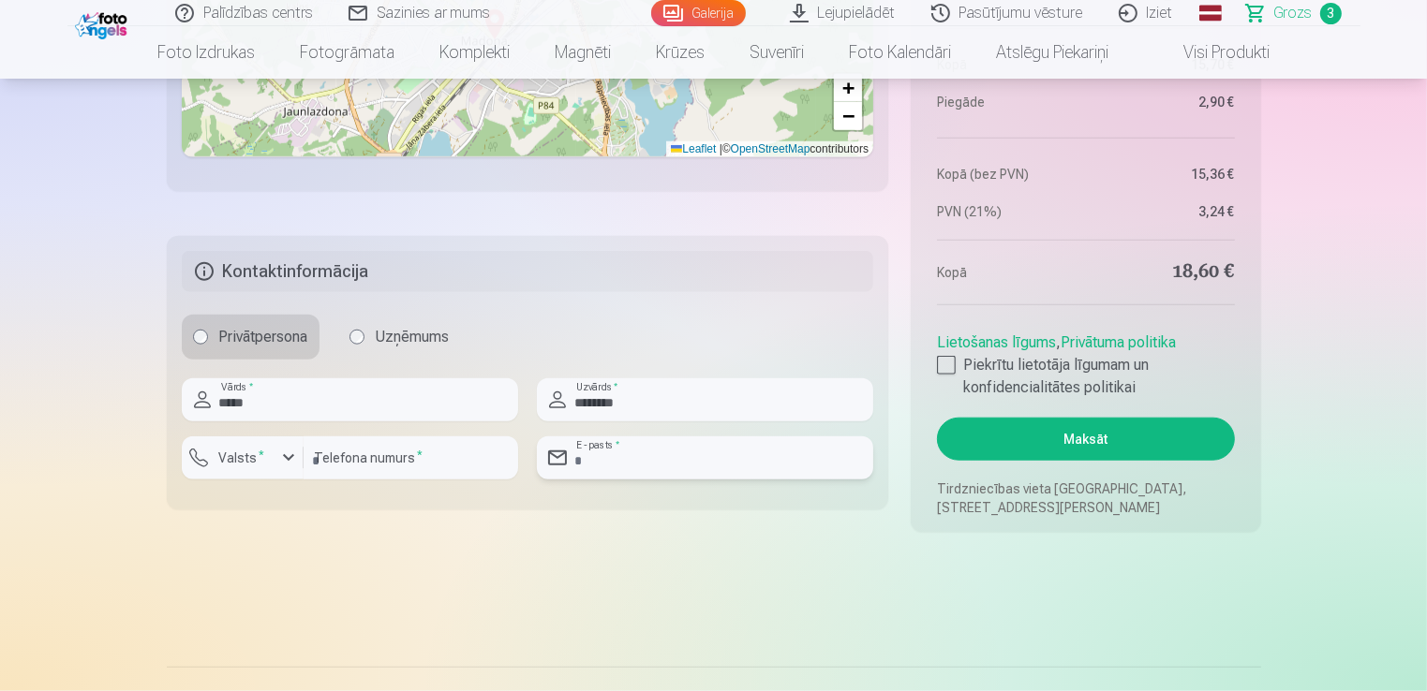
type input "**********"
click at [1142, 440] on button "Maksāt" at bounding box center [1085, 439] width 297 height 43
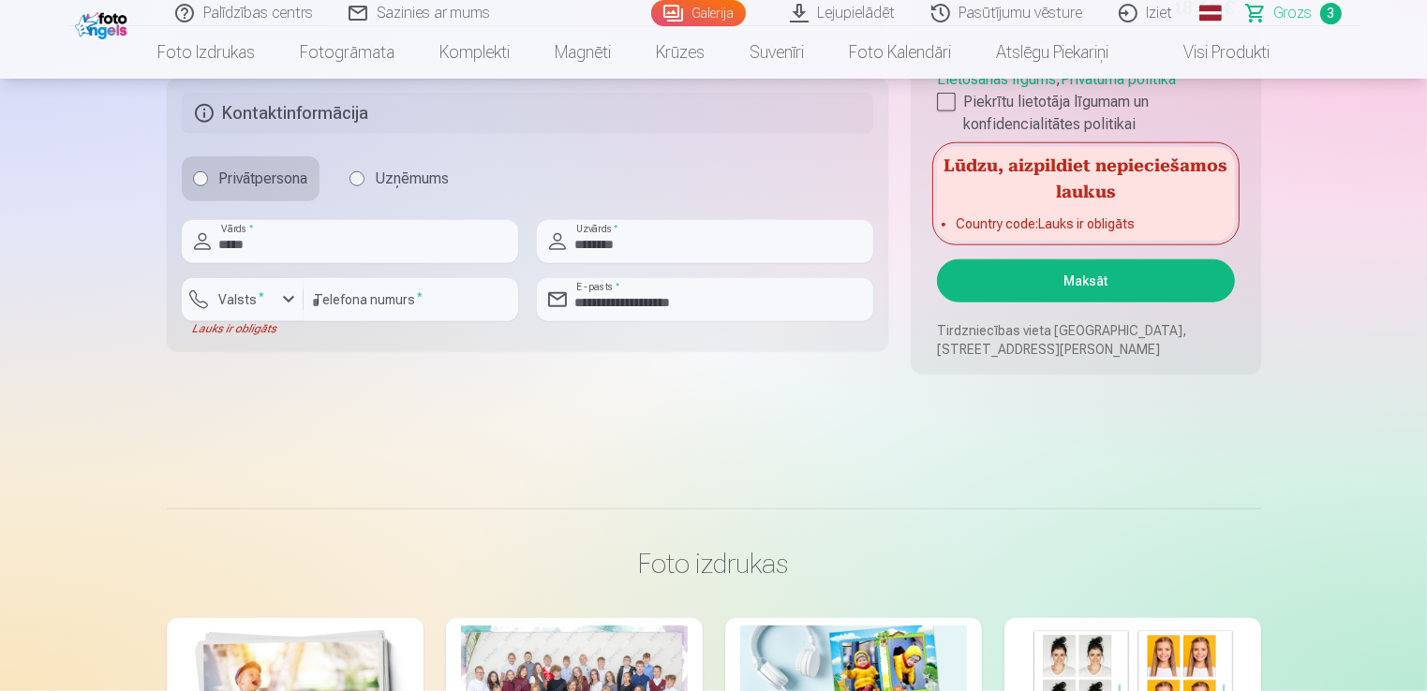
scroll to position [1954, 0]
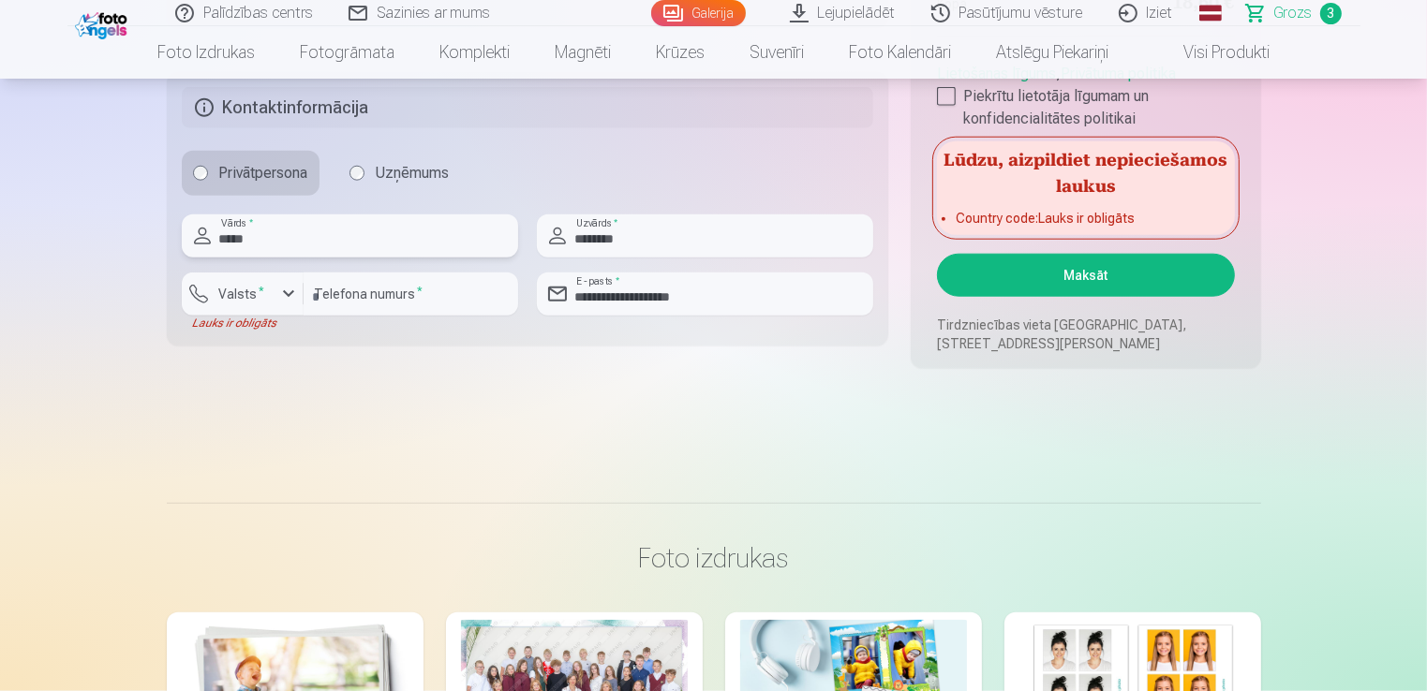
click at [373, 239] on input "*****" at bounding box center [350, 236] width 336 height 43
click at [654, 289] on input "**********" at bounding box center [705, 294] width 336 height 43
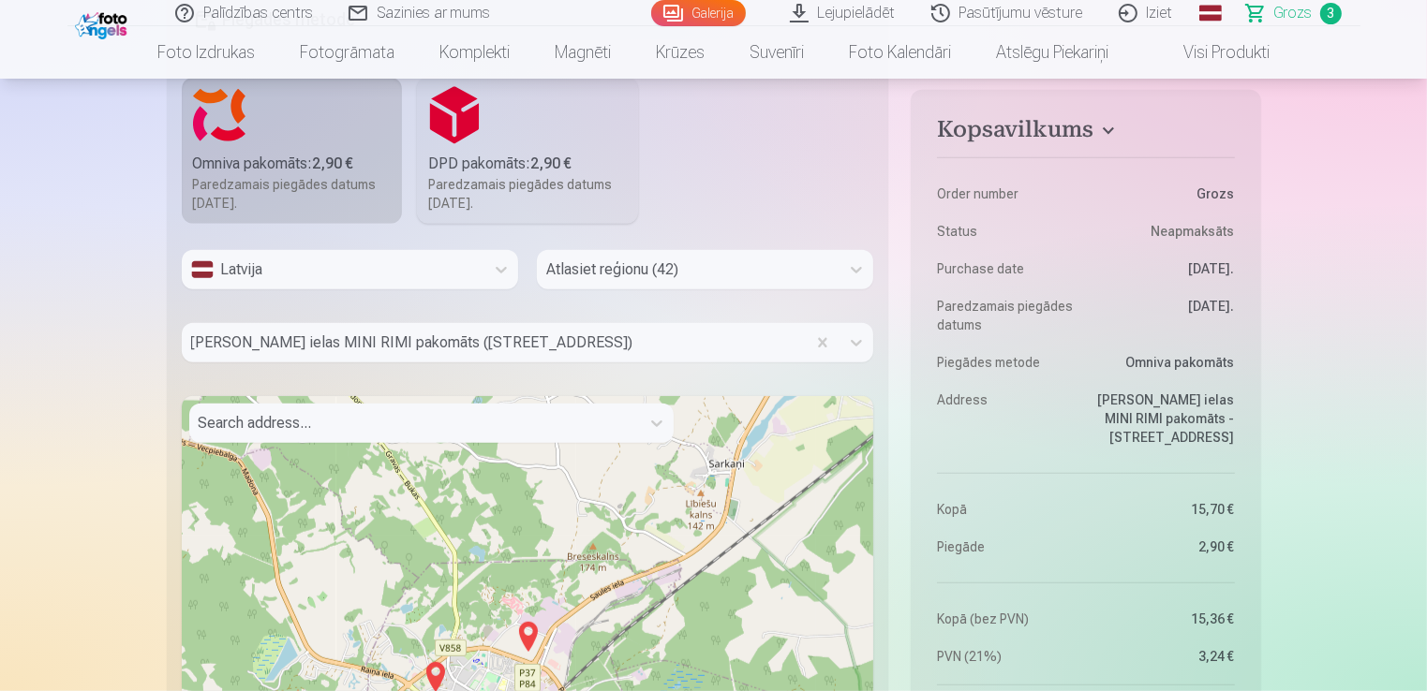
scroll to position [1079, 0]
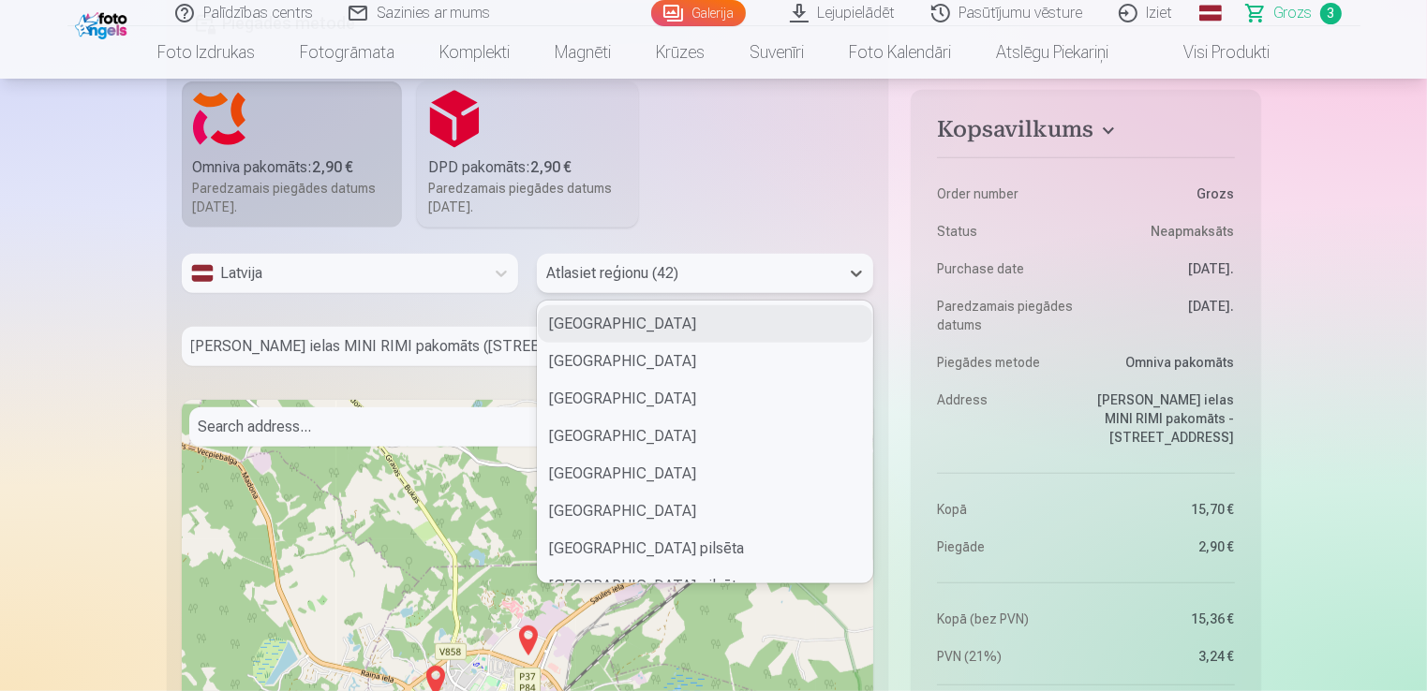
click at [723, 275] on div at bounding box center [688, 273] width 284 height 26
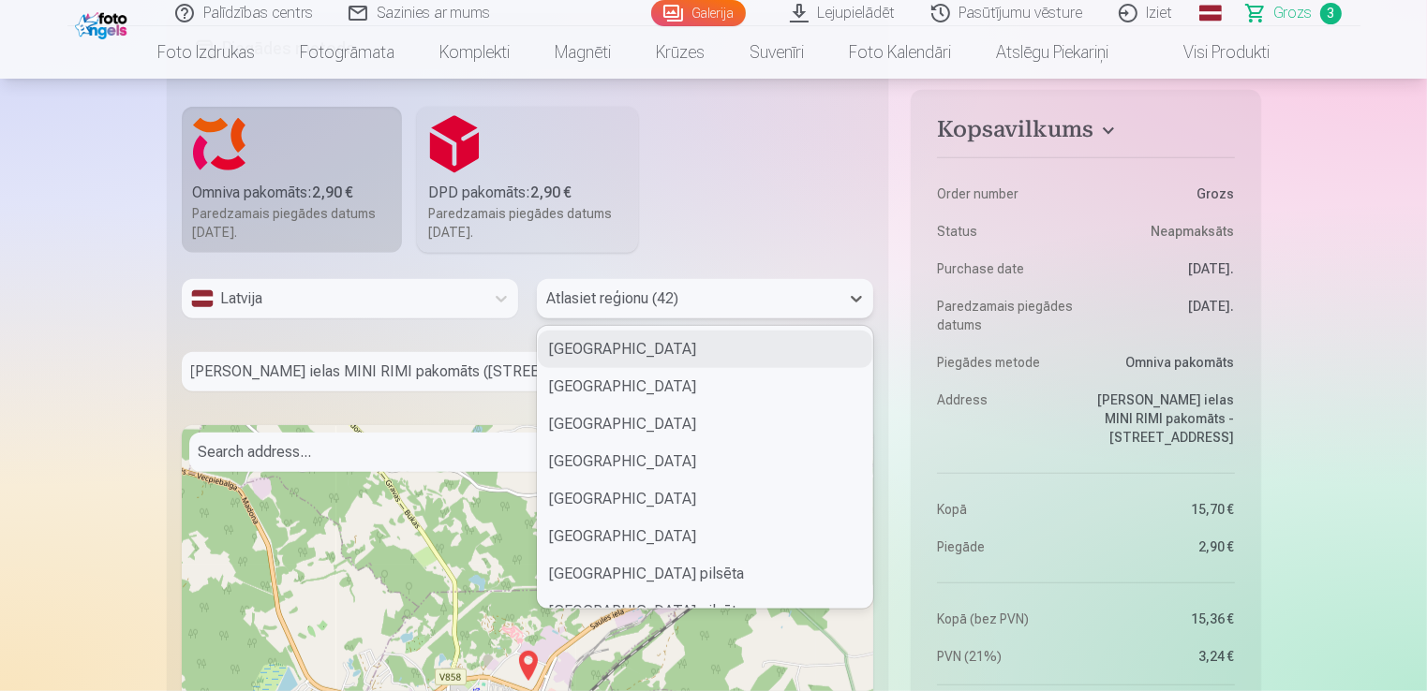
scroll to position [1059, 0]
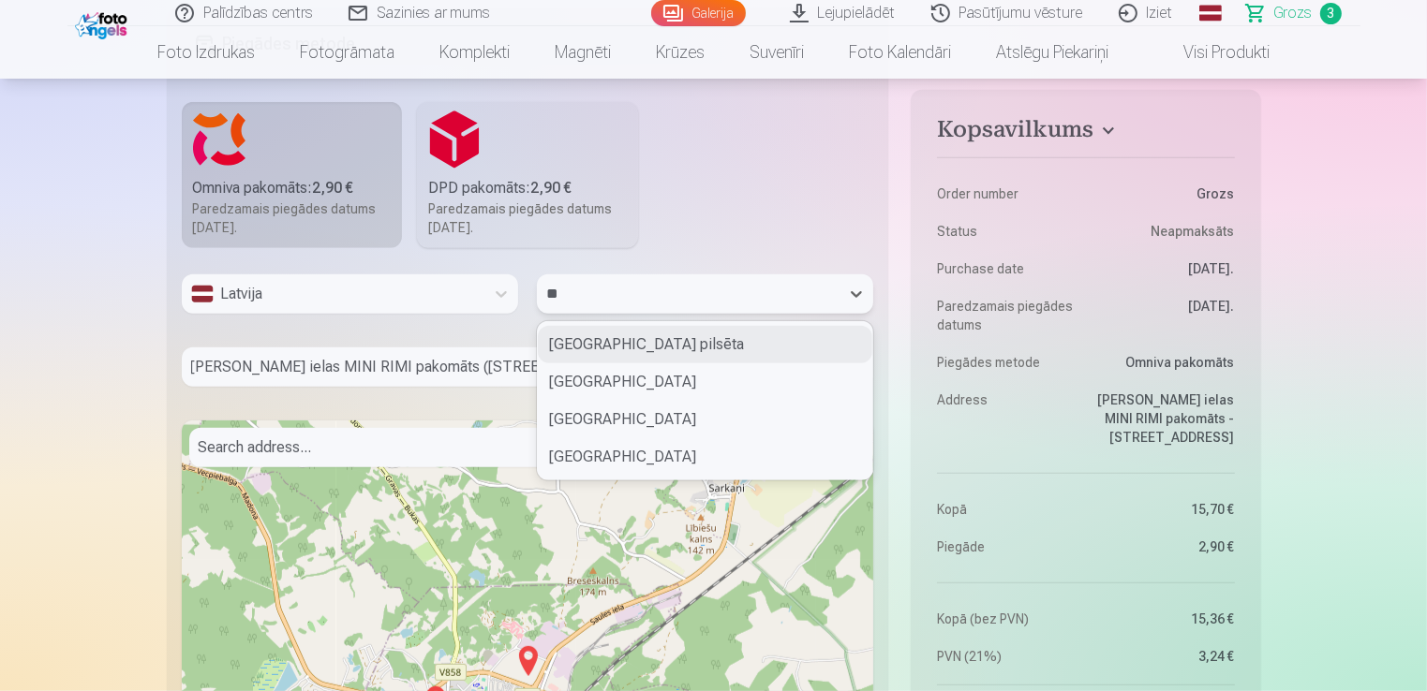
type input "***"
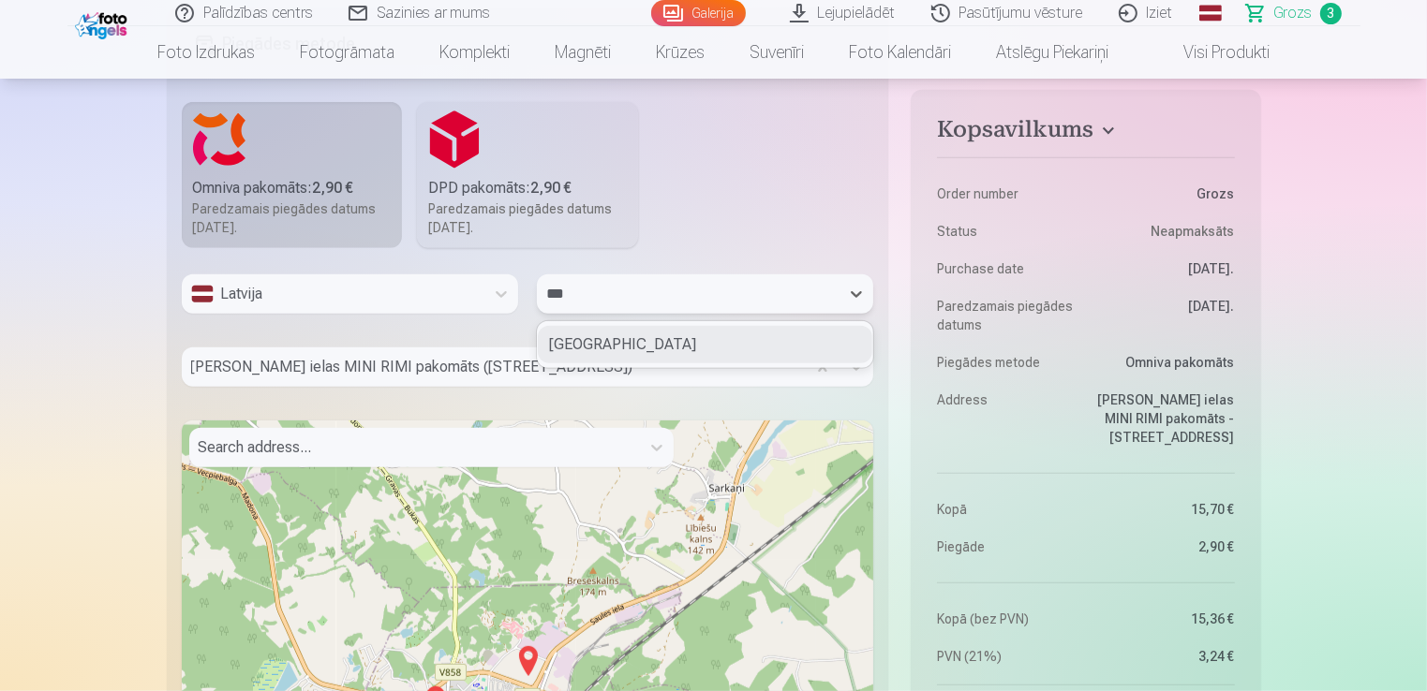
click at [686, 349] on div "[GEOGRAPHIC_DATA]" at bounding box center [705, 344] width 334 height 37
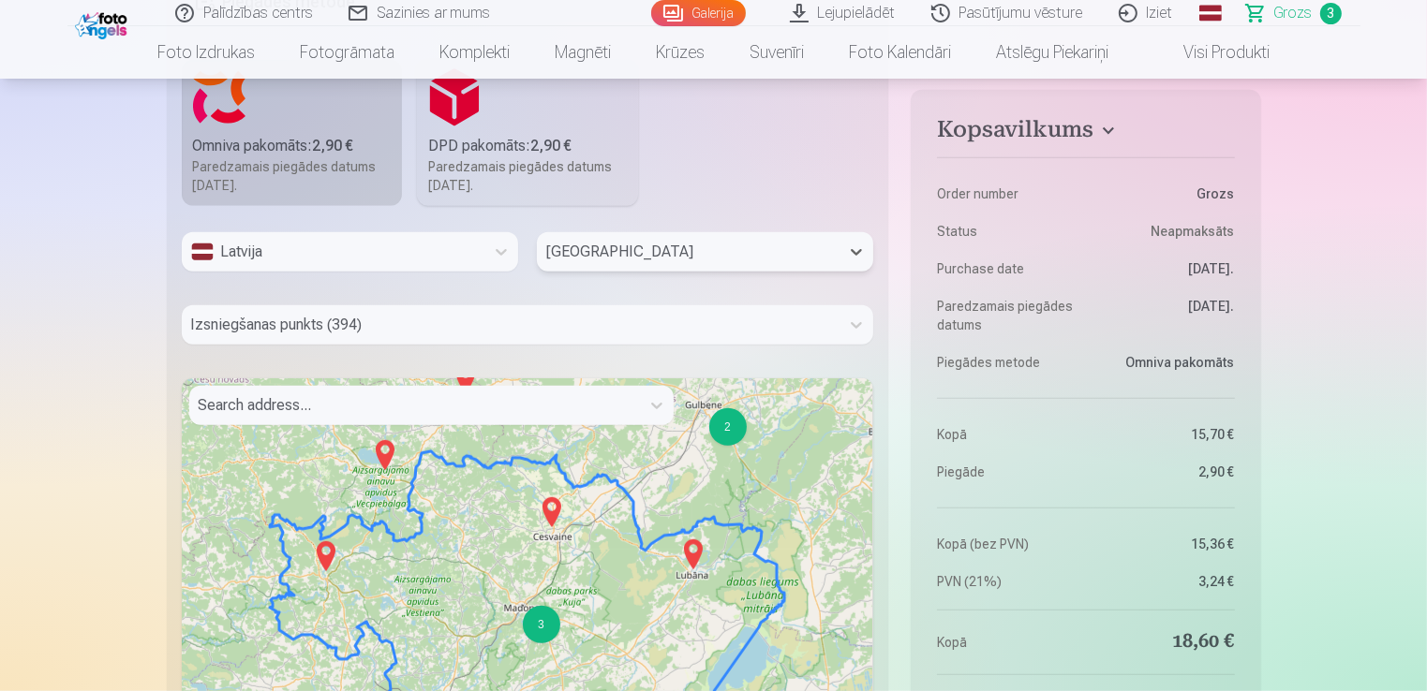
scroll to position [1102, 0]
click at [545, 624] on div "3" at bounding box center [541, 623] width 37 height 37
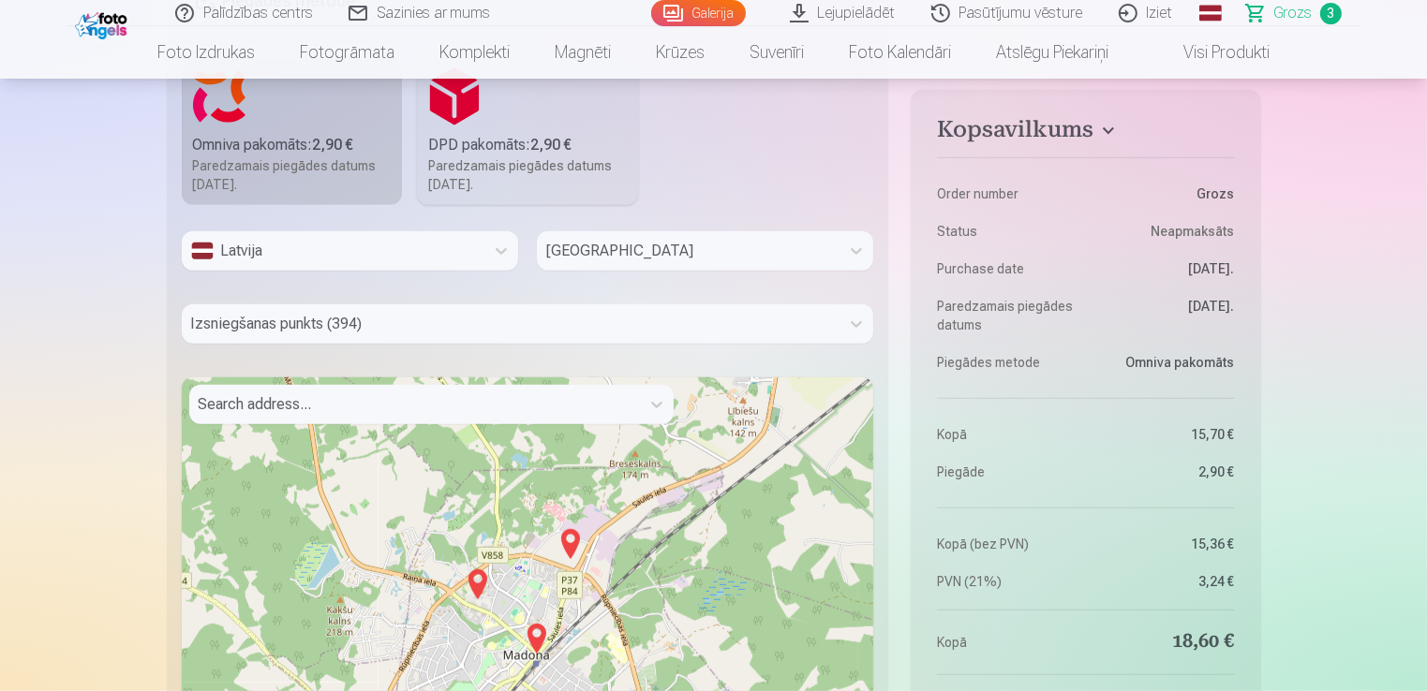
click at [569, 545] on img at bounding box center [571, 544] width 30 height 45
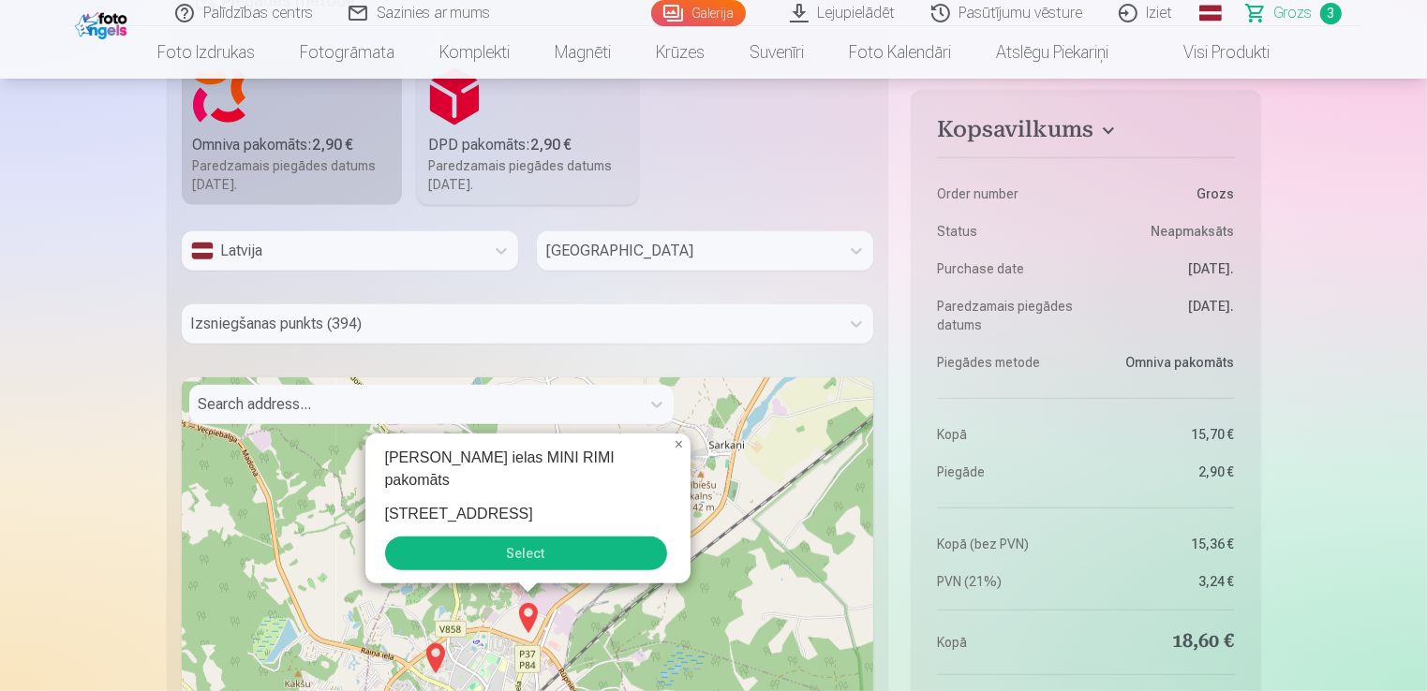
click at [490, 568] on button "Select" at bounding box center [526, 554] width 282 height 34
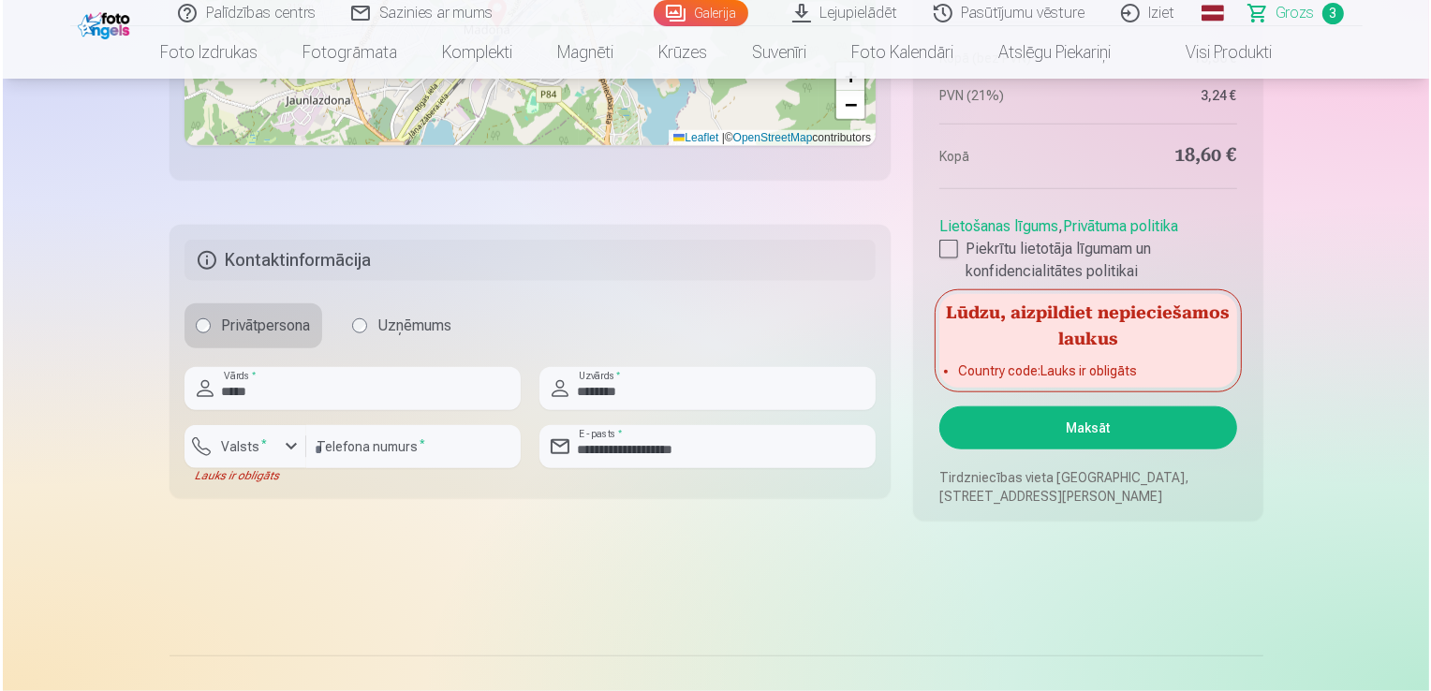
scroll to position [1839, 0]
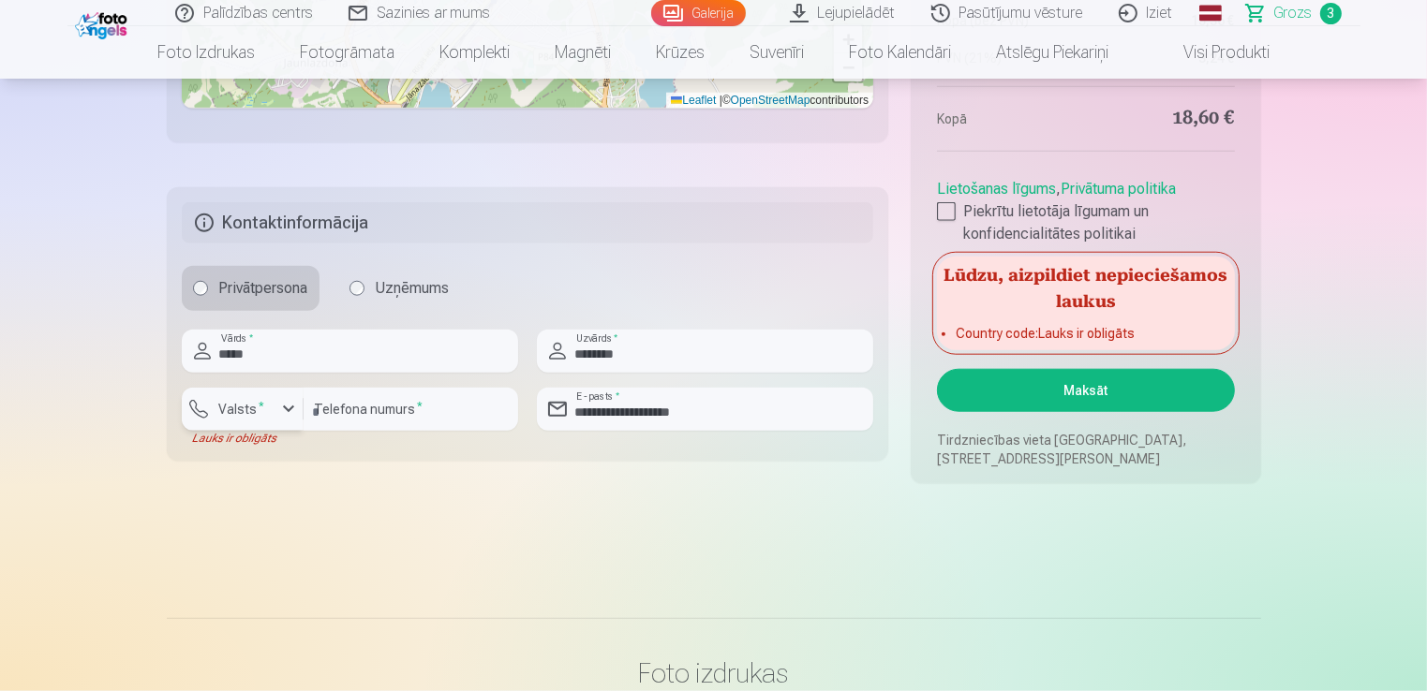
click at [245, 410] on label "Valsts *" at bounding box center [242, 409] width 61 height 19
click at [292, 452] on li "+371 Latvija" at bounding box center [263, 453] width 133 height 37
click at [1117, 399] on button "Maksāt" at bounding box center [1085, 390] width 297 height 43
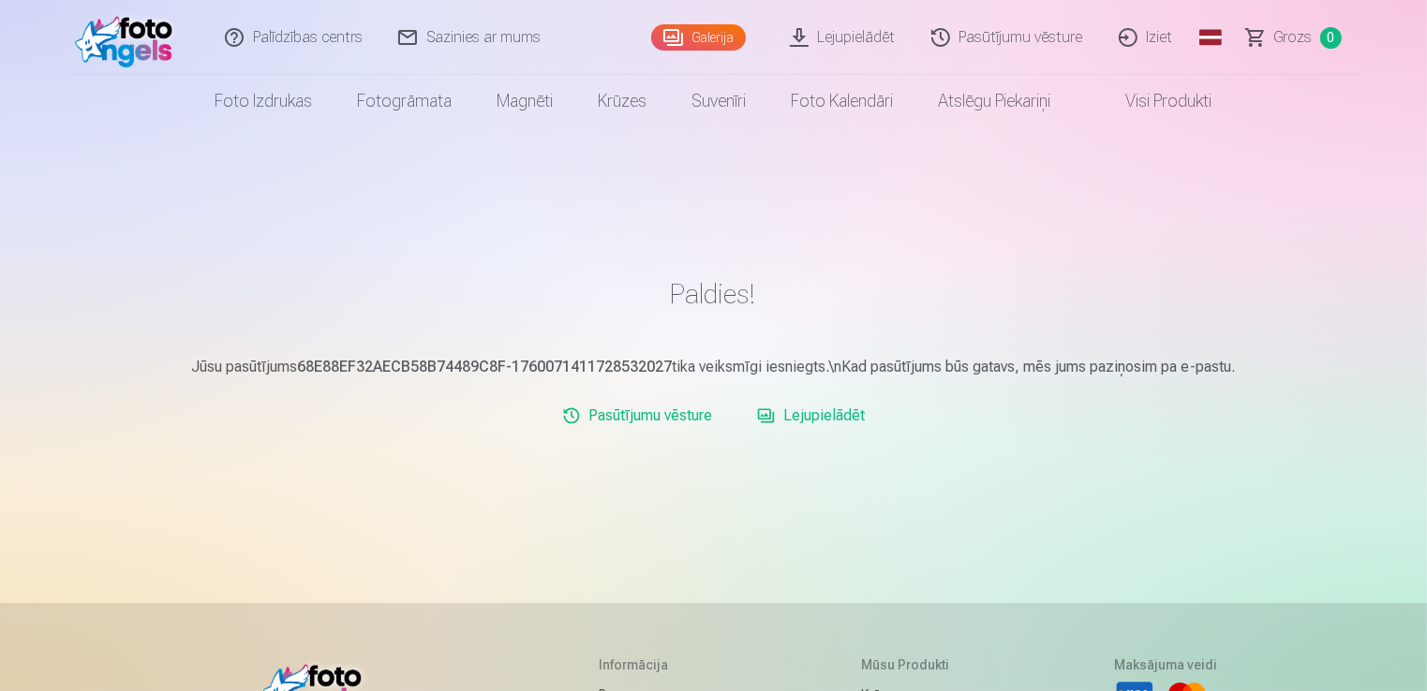
click at [652, 420] on link "Pasūtījumu vēsture" at bounding box center [637, 415] width 165 height 37
